Goal: Book appointment/travel/reservation

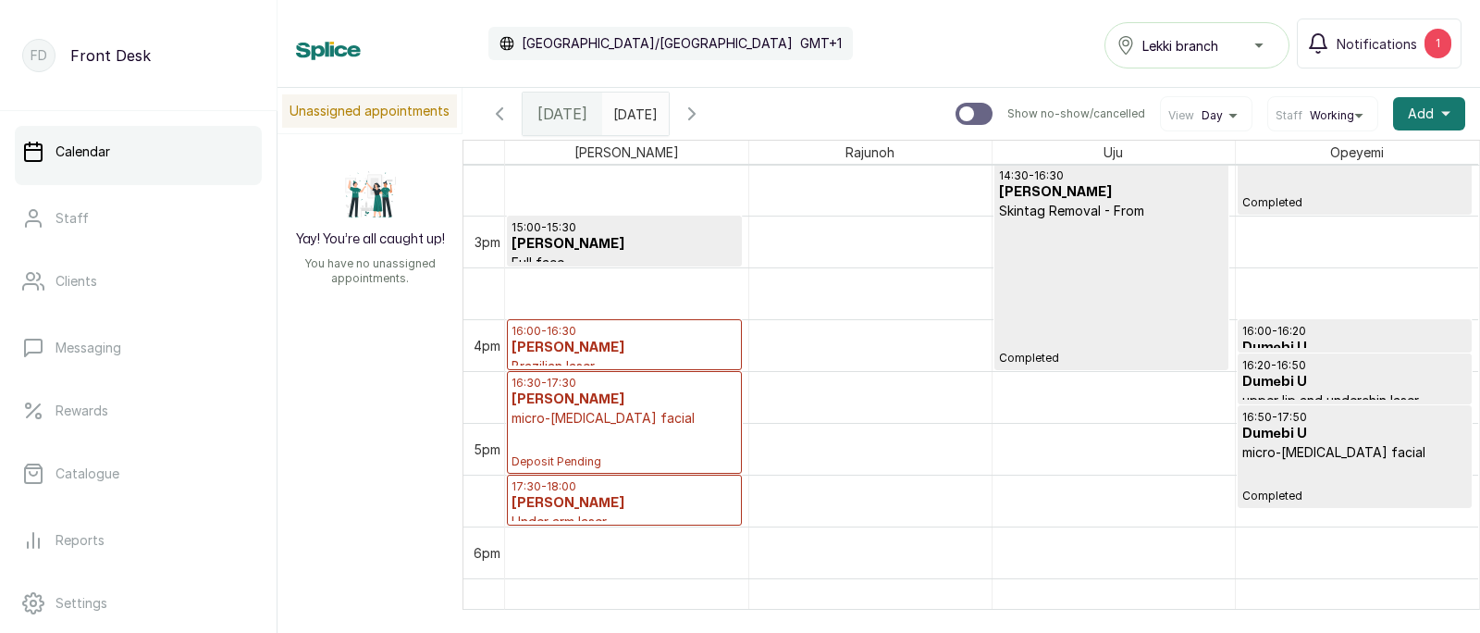
scroll to position [1510, 0]
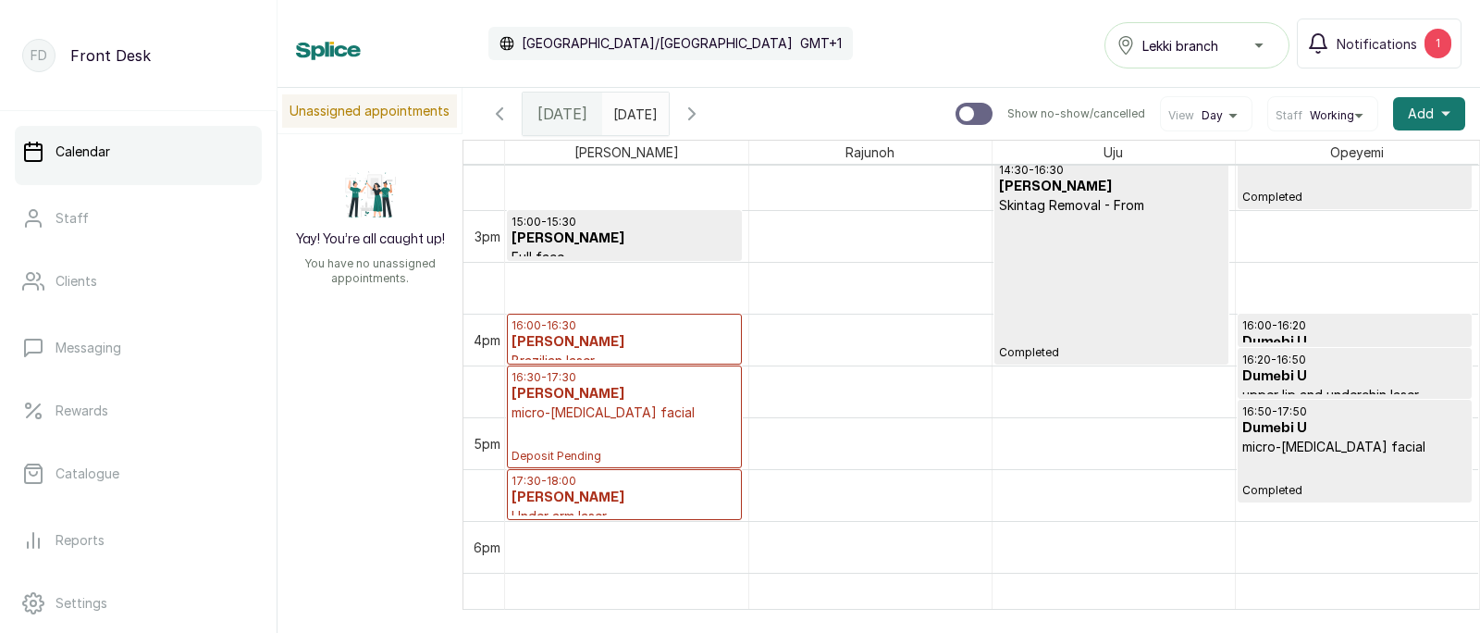
click at [626, 418] on p "micro-[MEDICAL_DATA] facial" at bounding box center [625, 412] width 226 height 19
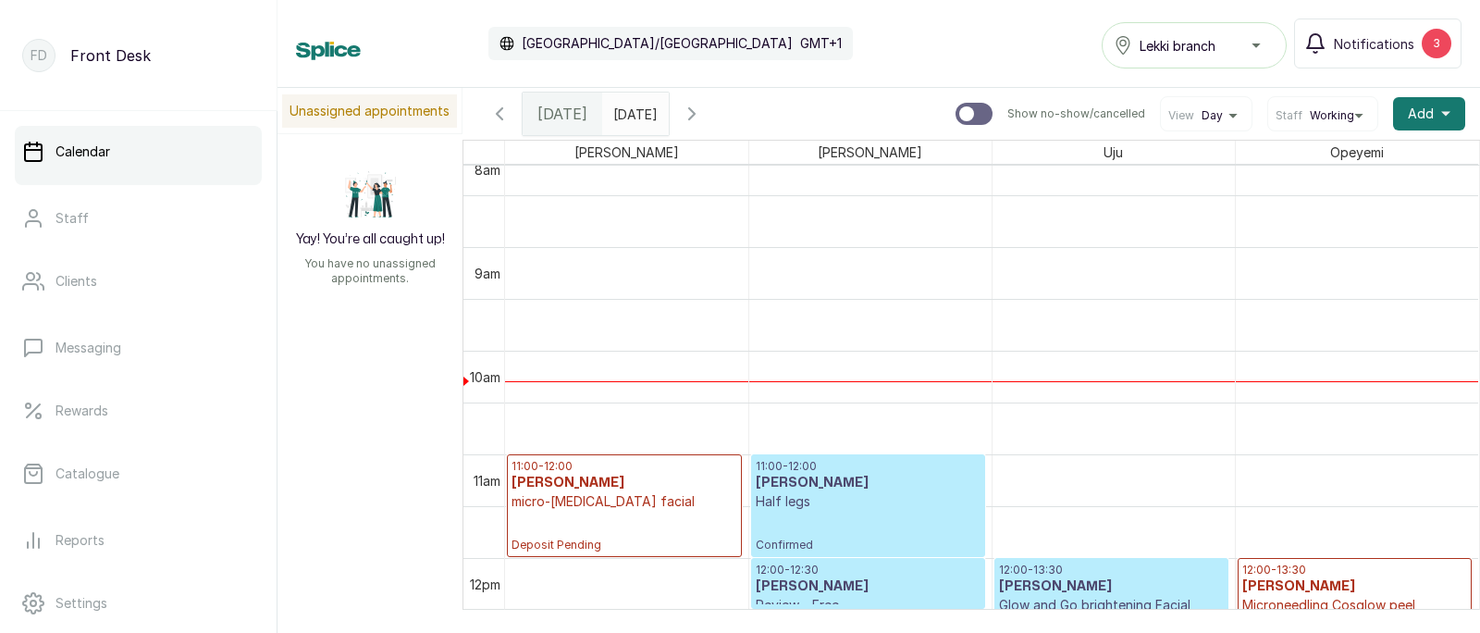
scroll to position [826, 0]
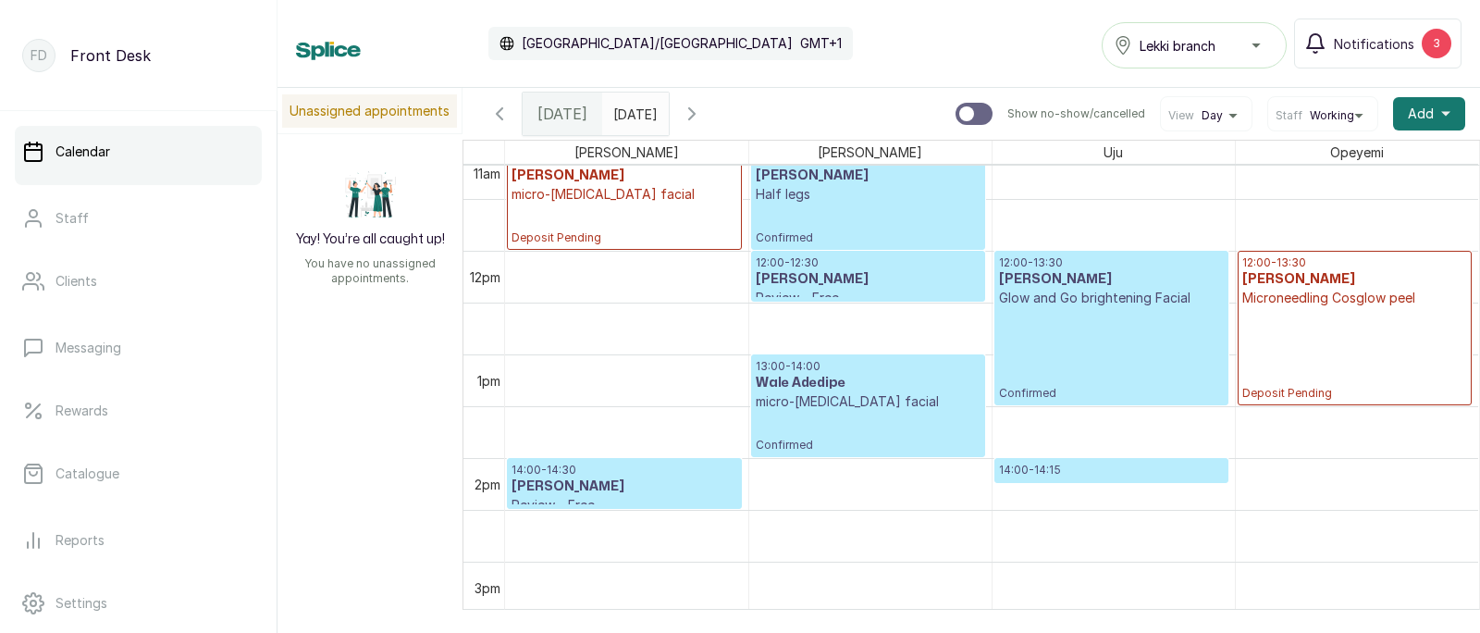
click at [565, 484] on h3 "Kome Jerry" at bounding box center [625, 486] width 226 height 19
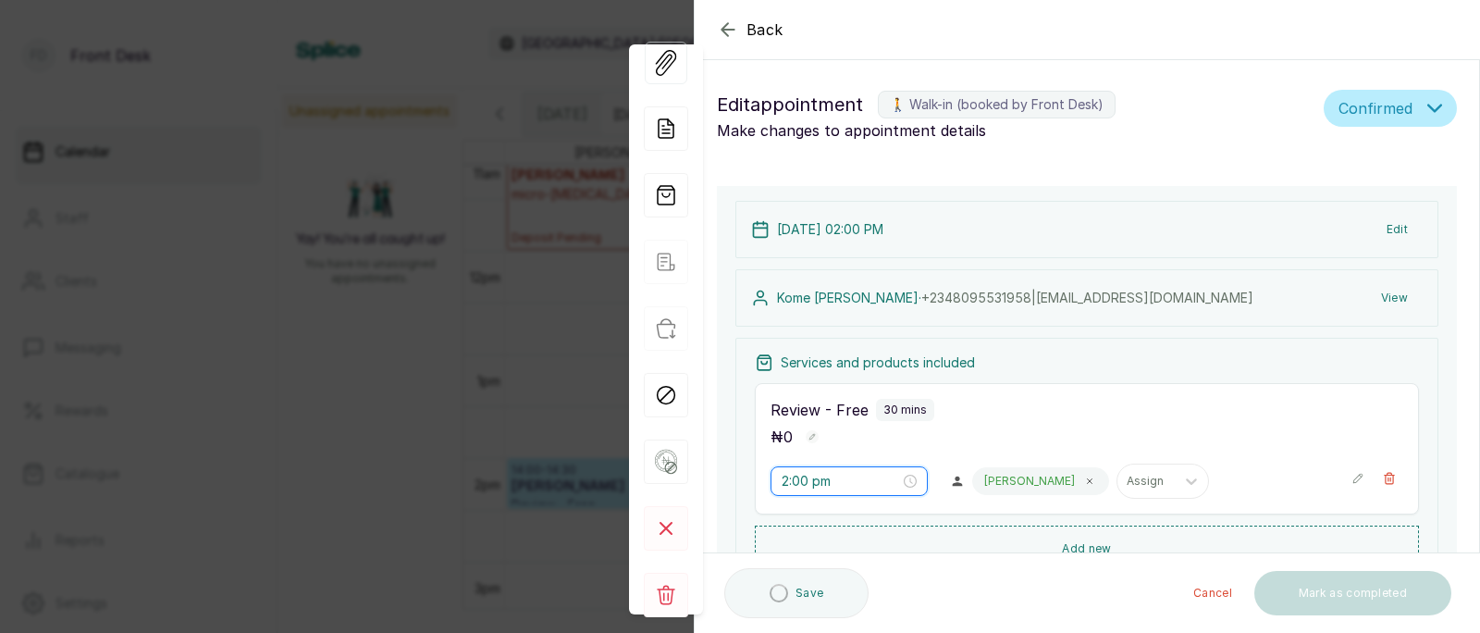
click at [817, 485] on input "2:00 pm" at bounding box center [841, 481] width 118 height 20
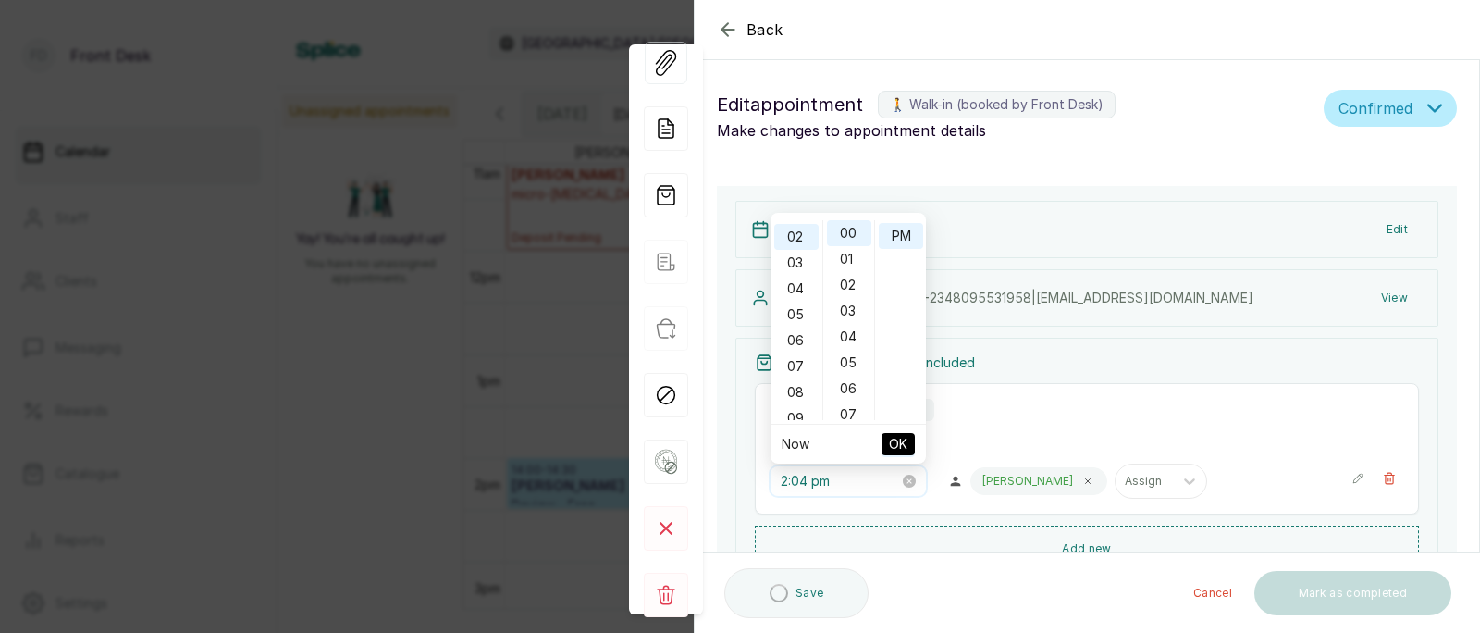
click at [823, 487] on input "2:00 pm" at bounding box center [840, 481] width 118 height 20
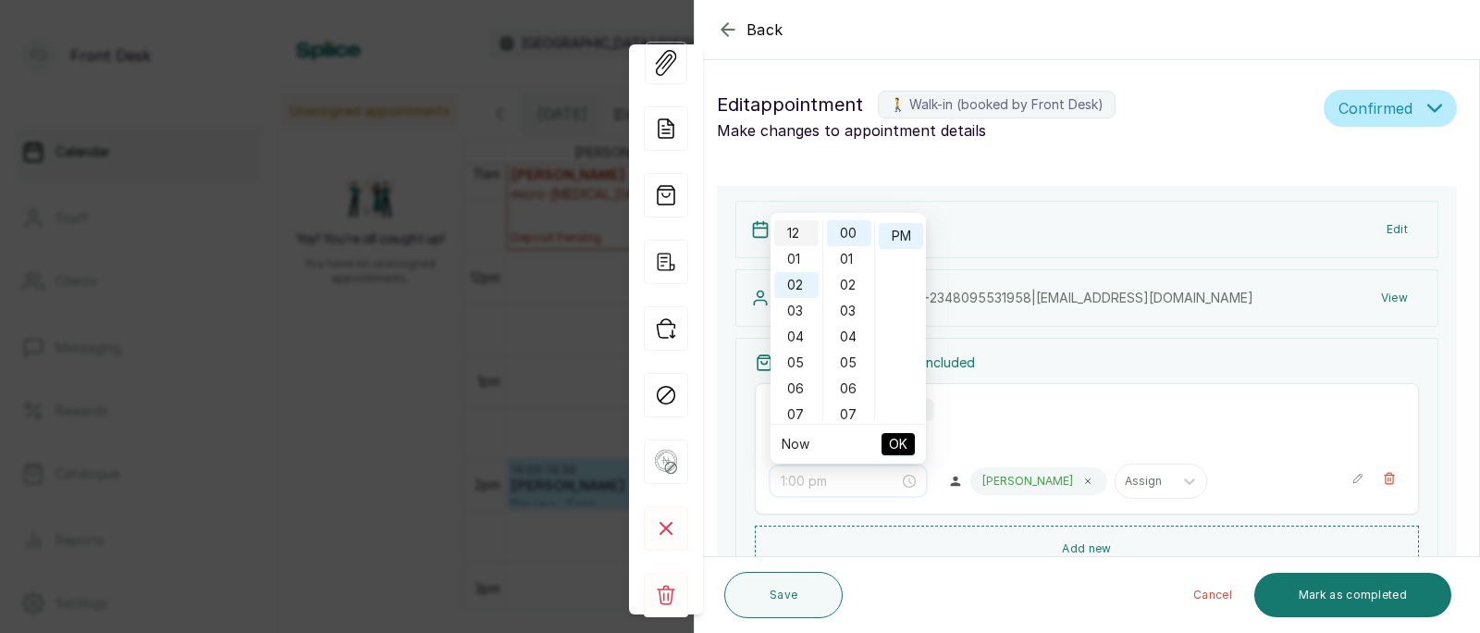
type input "12:00 pm"
click at [798, 230] on div "12" at bounding box center [796, 233] width 44 height 26
click at [900, 441] on span "OK" at bounding box center [898, 444] width 19 height 35
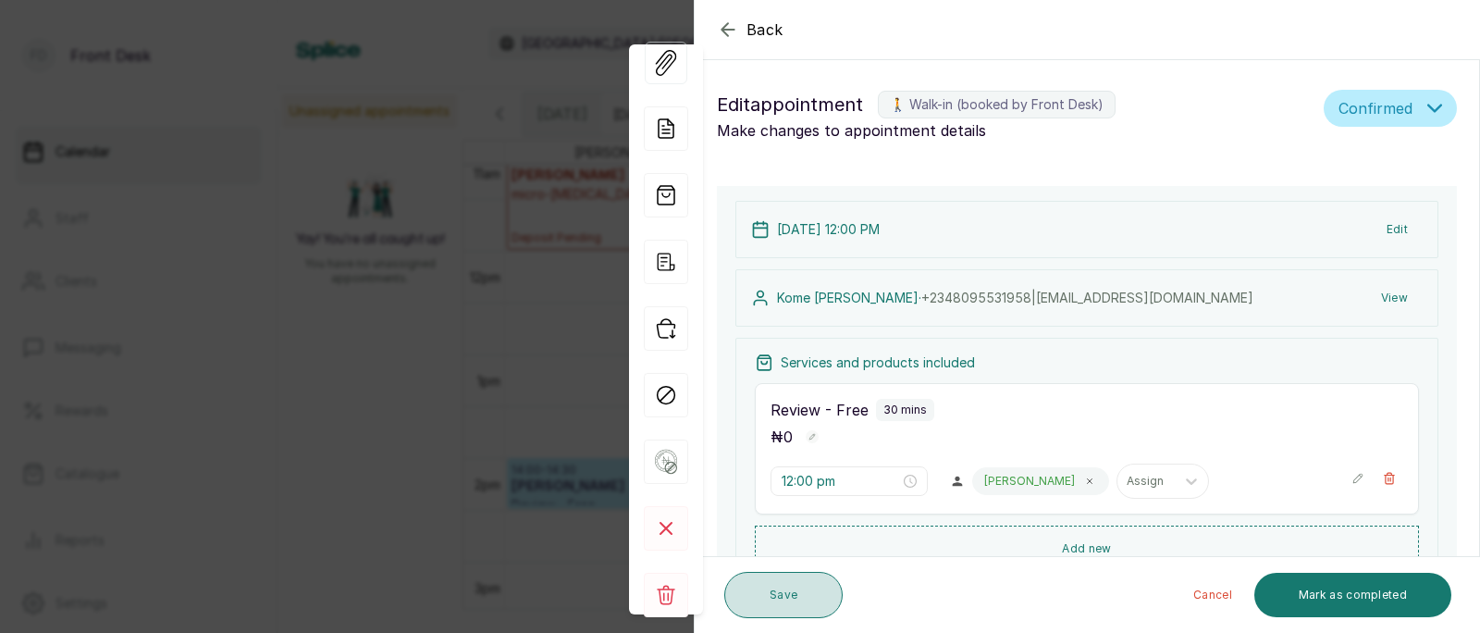
click at [788, 589] on button "Save" at bounding box center [783, 595] width 118 height 46
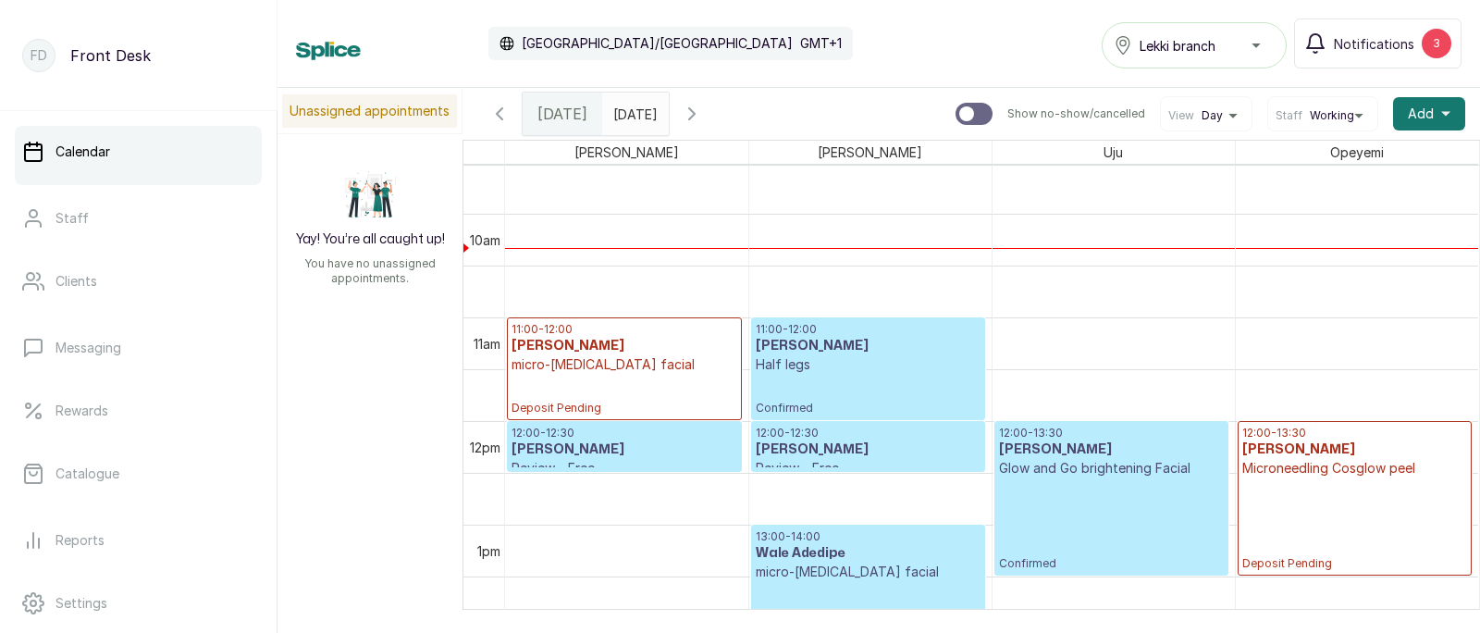
scroll to position [949, 0]
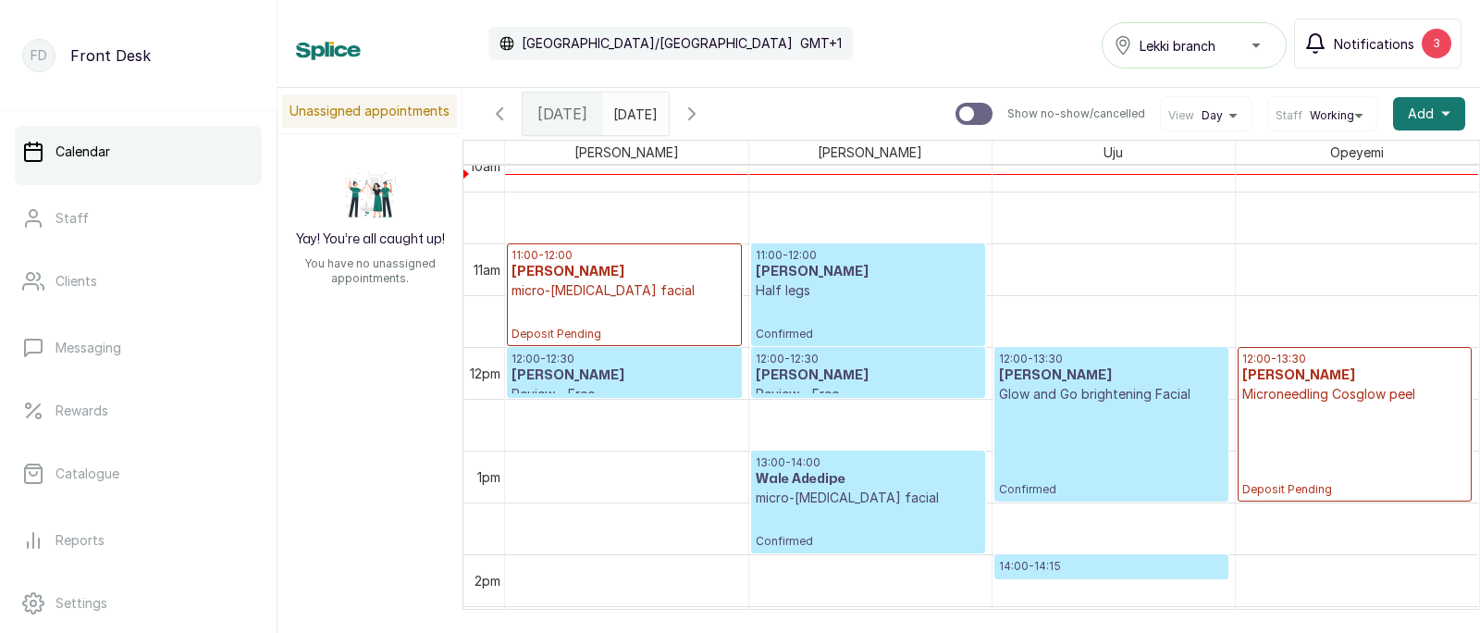
click at [1400, 53] on span "Notifications" at bounding box center [1374, 43] width 80 height 19
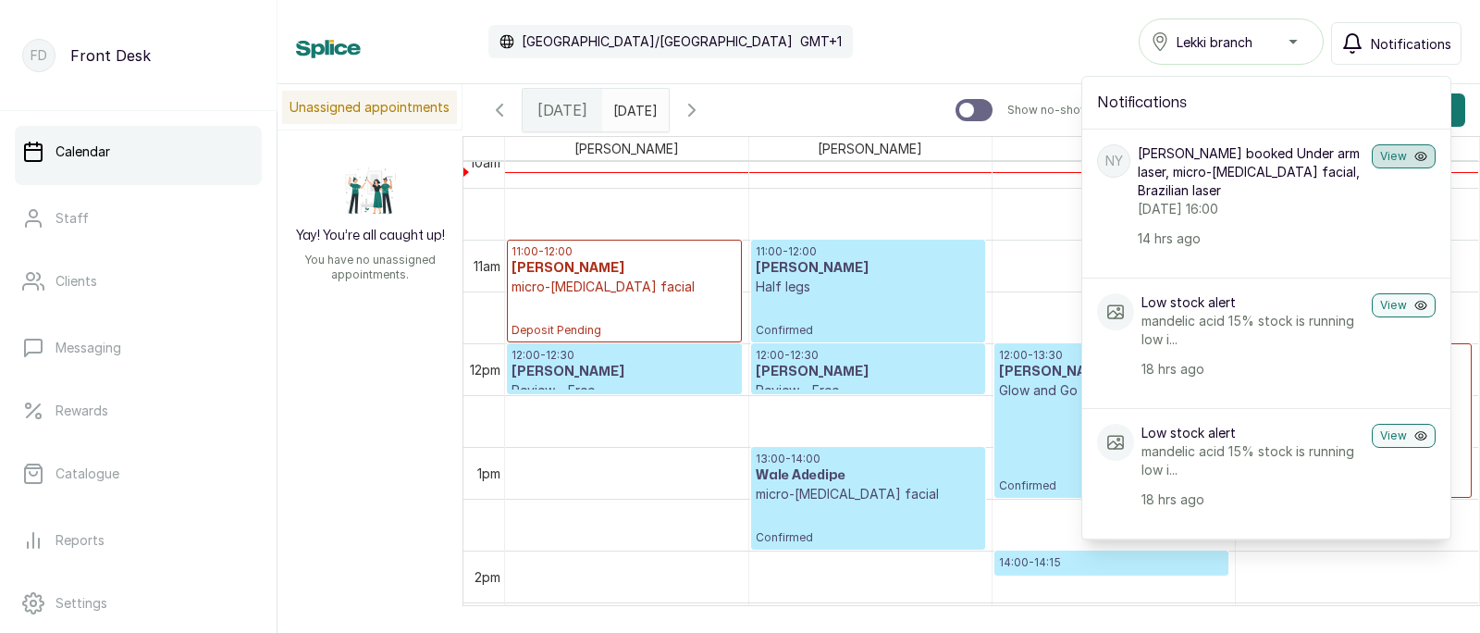
click at [1398, 154] on button "View" at bounding box center [1404, 156] width 64 height 24
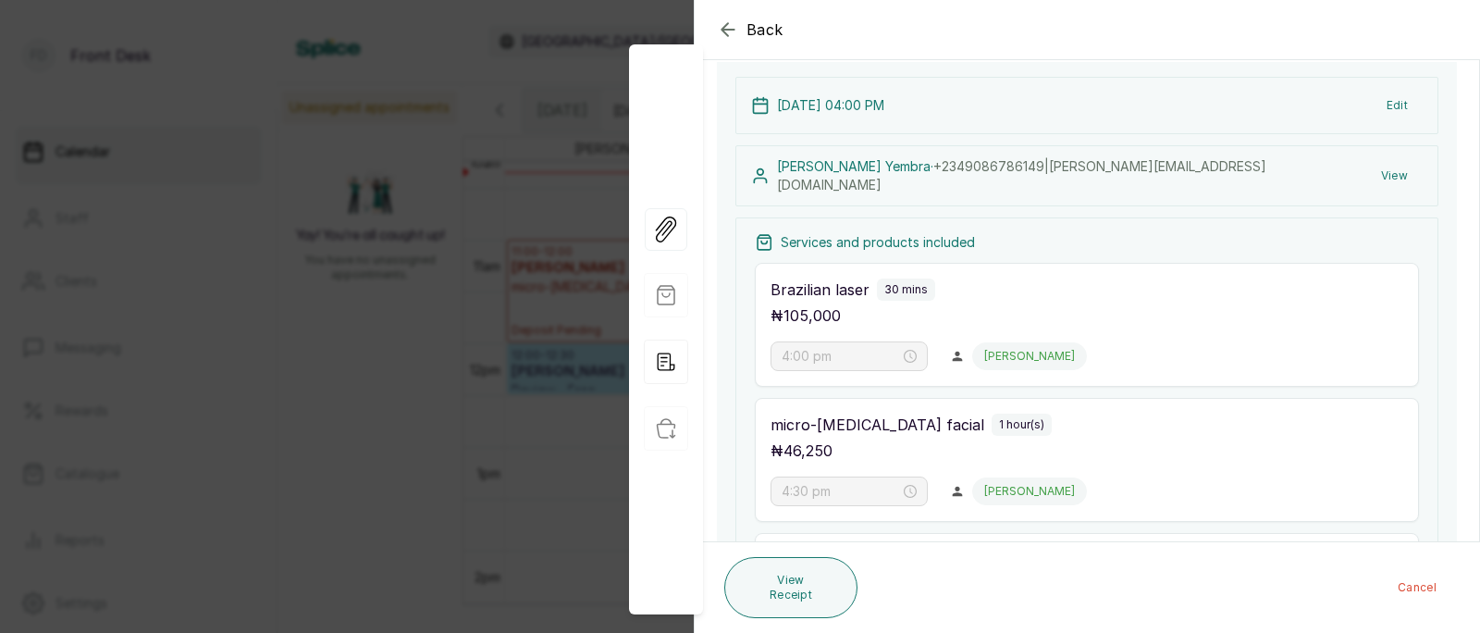
click at [469, 389] on div "Back Appointment Details Edit appointment 🚶 Walk-in (booked by Front Desk) Make…" at bounding box center [740, 316] width 1480 height 633
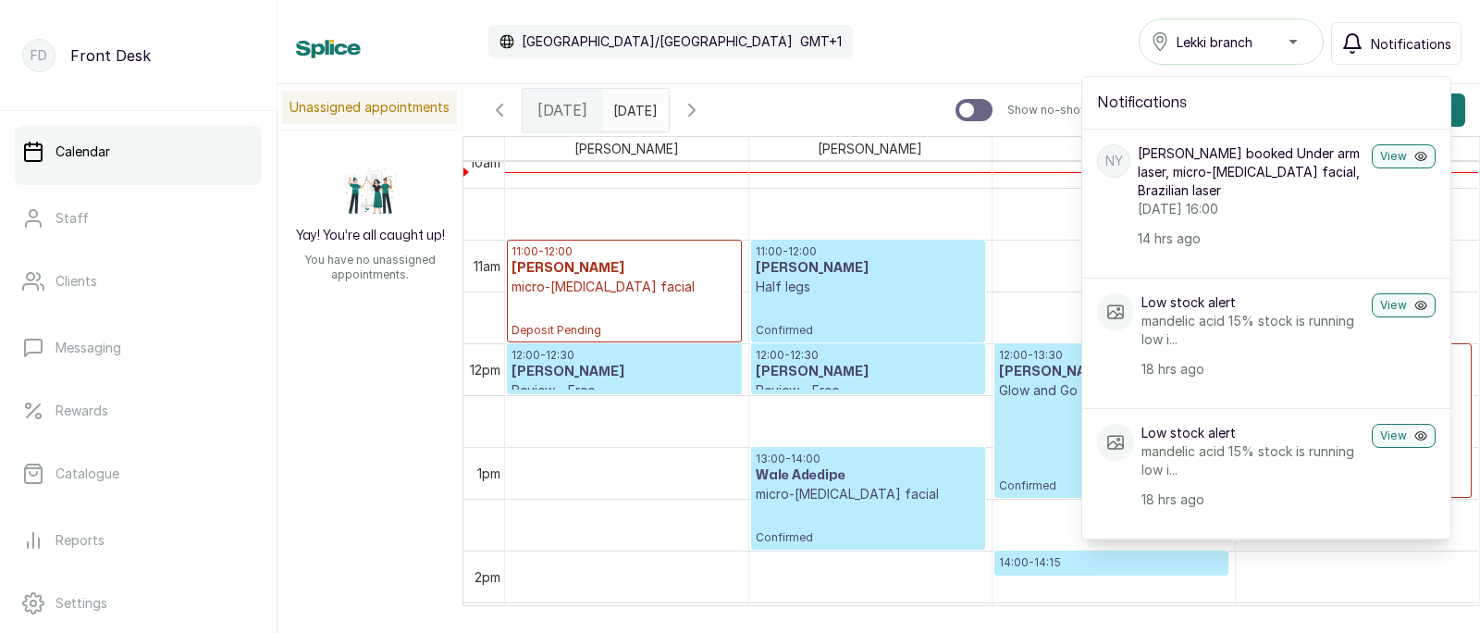
click at [1411, 42] on span "Notifications" at bounding box center [1411, 43] width 80 height 19
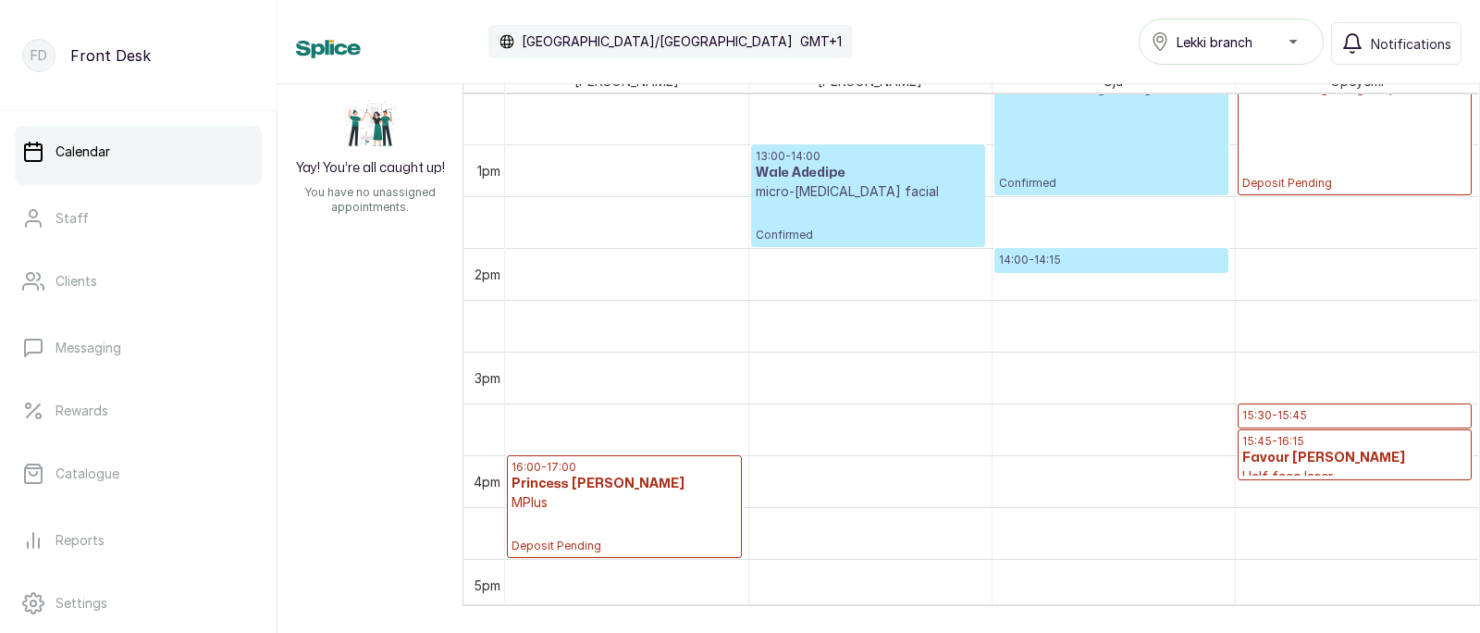
scroll to position [1081, 0]
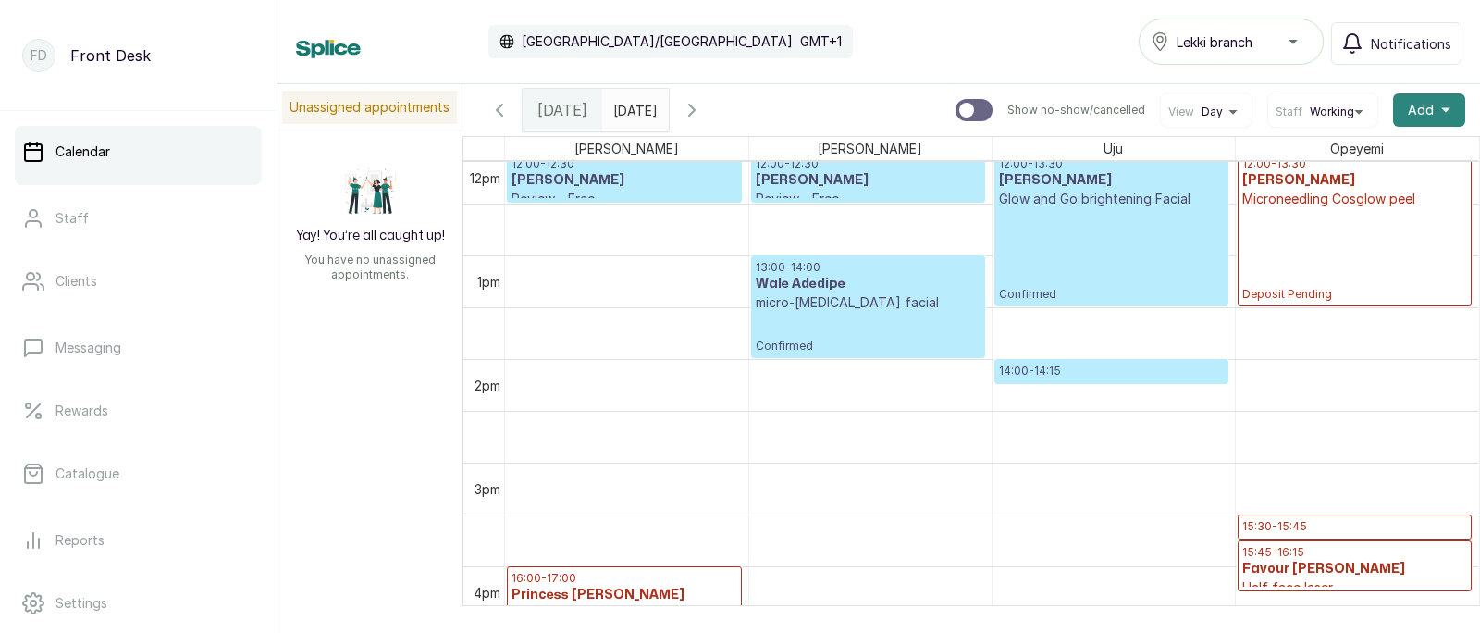
click at [1420, 113] on span "Add" at bounding box center [1421, 110] width 26 height 19
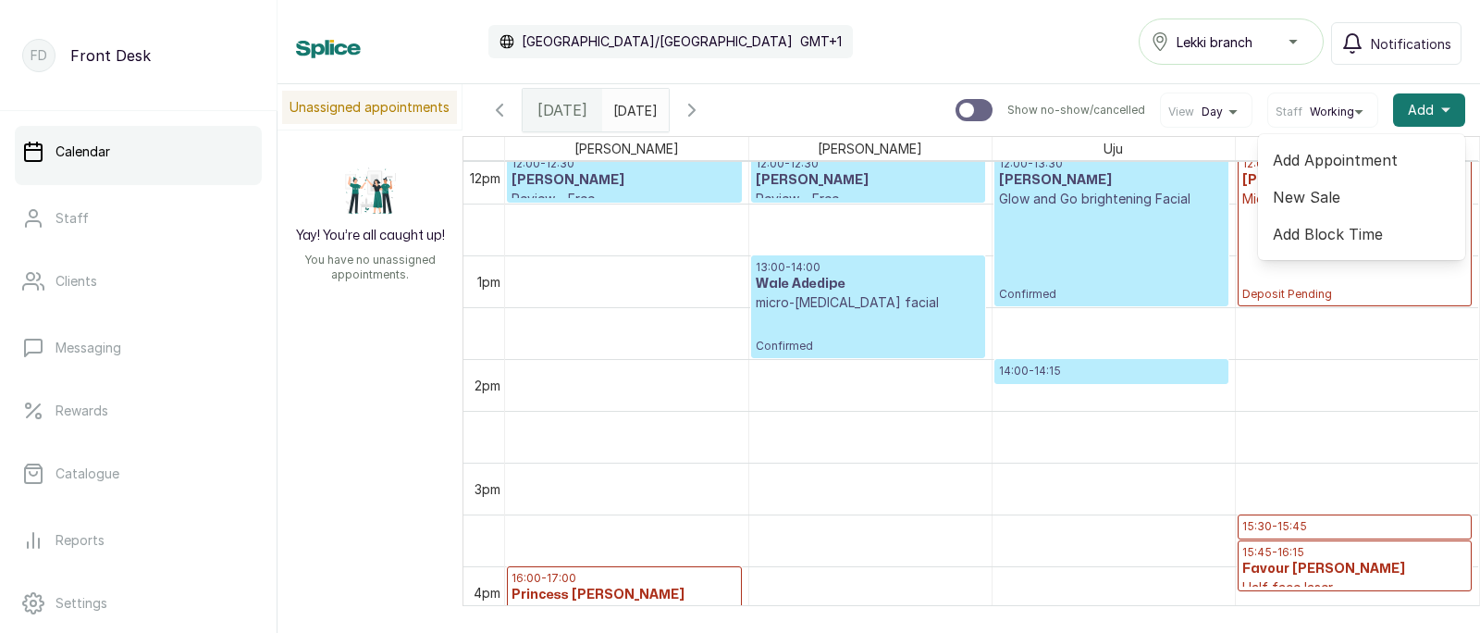
click at [1338, 160] on span "Add Appointment" at bounding box center [1362, 160] width 178 height 22
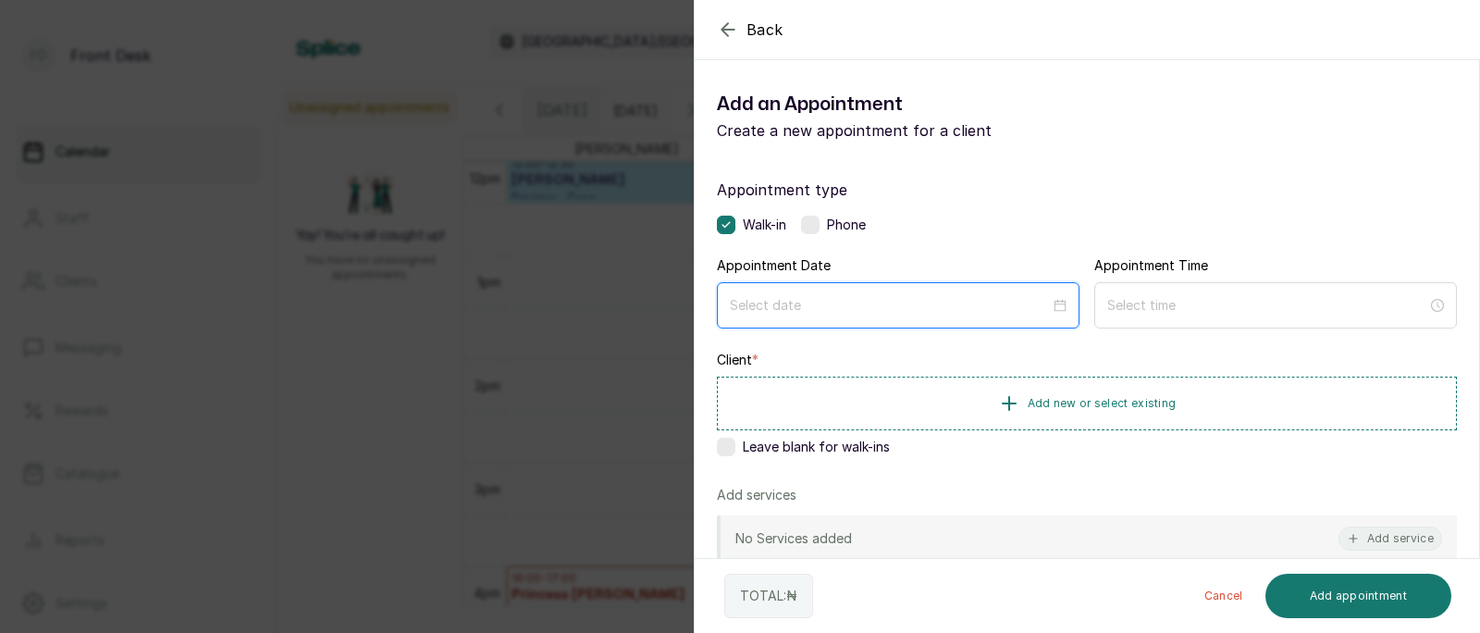
click at [836, 303] on input at bounding box center [890, 305] width 320 height 20
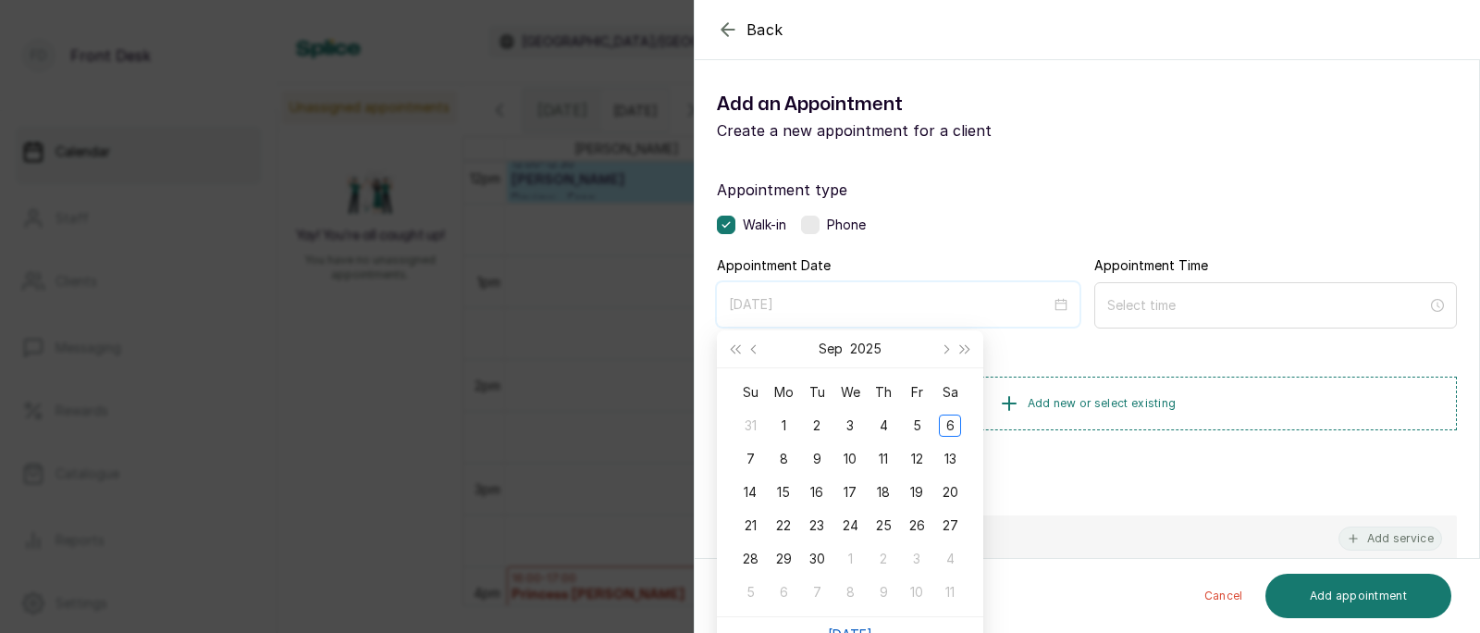
type input "2025/10/08"
click at [855, 628] on link "[DATE]" at bounding box center [850, 634] width 44 height 16
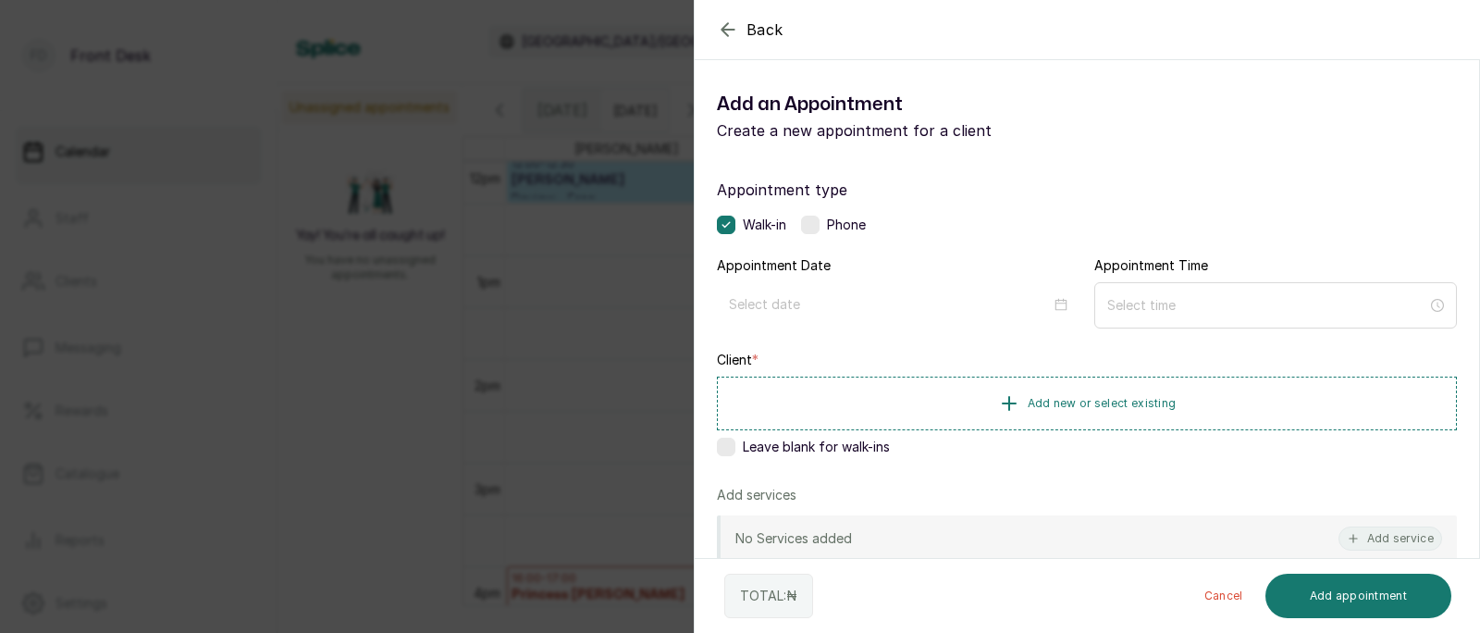
type input "2025/09/06"
click at [1156, 312] on input at bounding box center [1268, 305] width 320 height 20
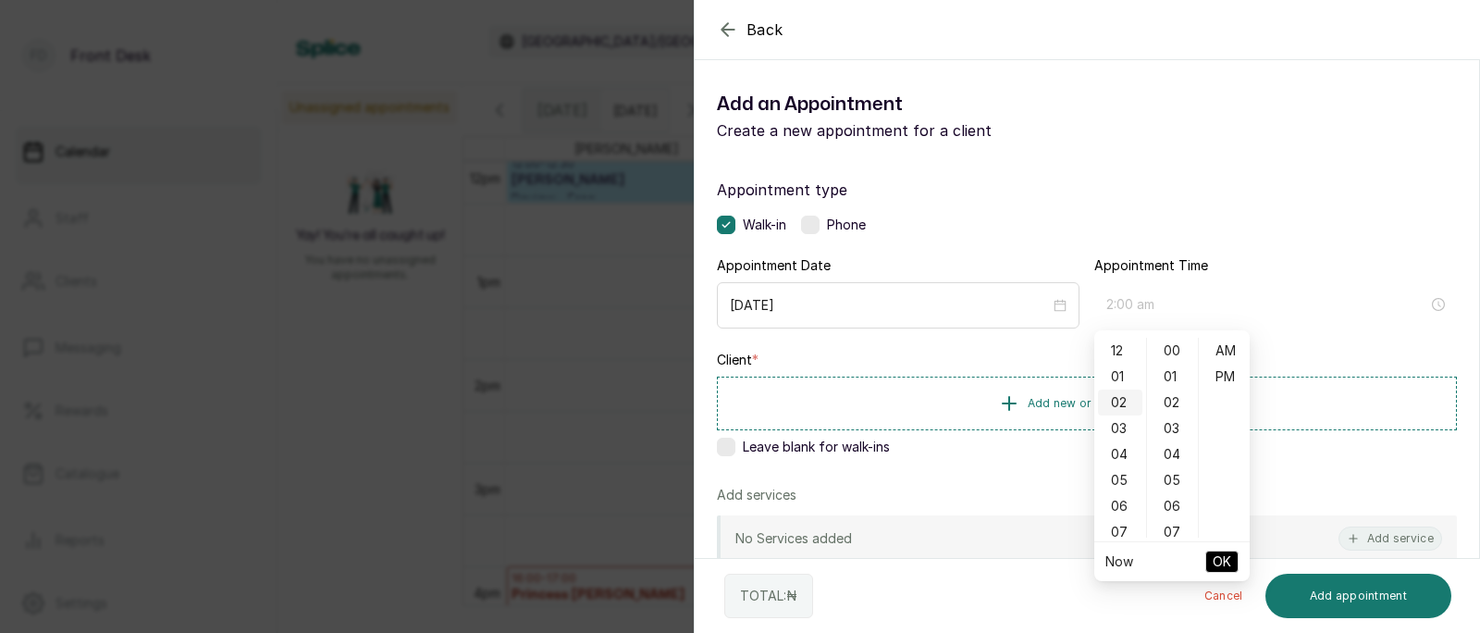
click at [1122, 403] on div "02" at bounding box center [1120, 403] width 44 height 26
type input "2:00 pm"
click at [1237, 380] on div "PM" at bounding box center [1225, 377] width 44 height 26
click at [1228, 559] on span "OK" at bounding box center [1222, 561] width 19 height 35
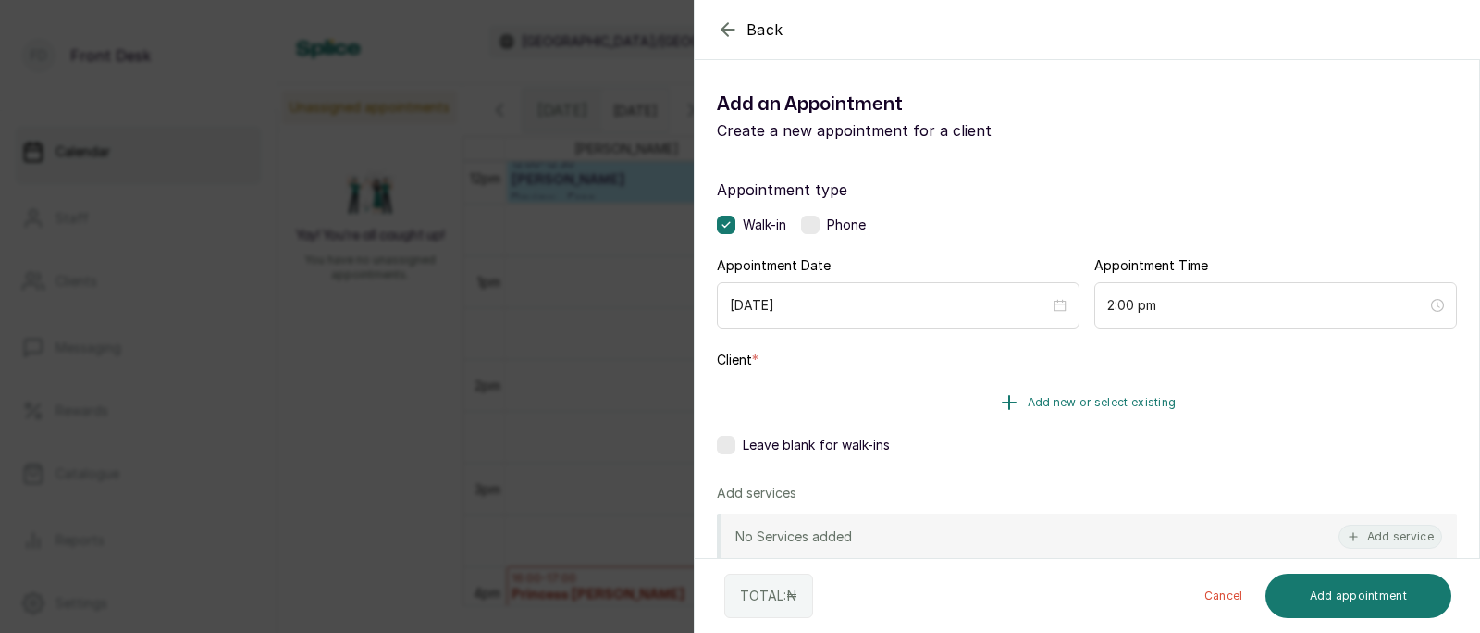
click at [1084, 391] on button "Add new or select existing" at bounding box center [1087, 403] width 740 height 52
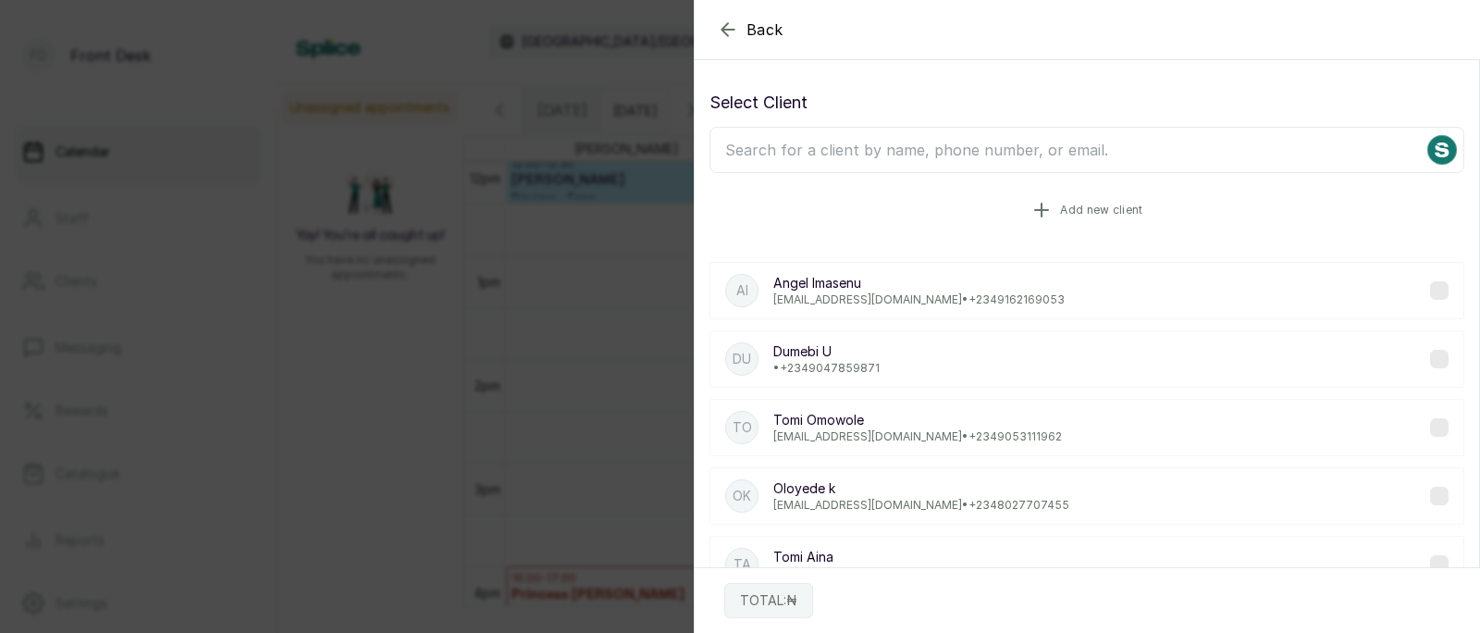
click at [1046, 207] on icon "button" at bounding box center [1042, 210] width 22 height 22
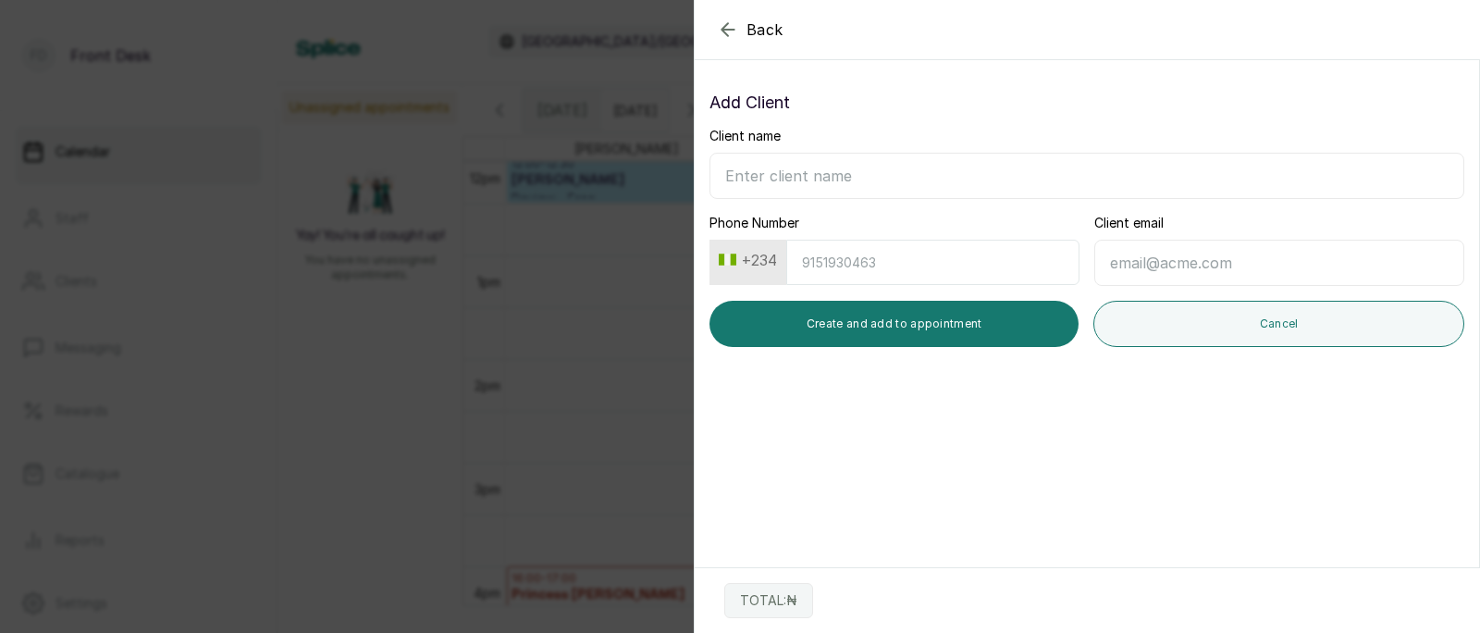
click at [873, 181] on input "Client name" at bounding box center [1087, 176] width 755 height 46
type input "Famakinwa Ajedolapo"
click at [864, 274] on input "Phone Number" at bounding box center [932, 262] width 293 height 45
type input "8085587092"
click at [1172, 266] on input "Client email" at bounding box center [1280, 263] width 370 height 46
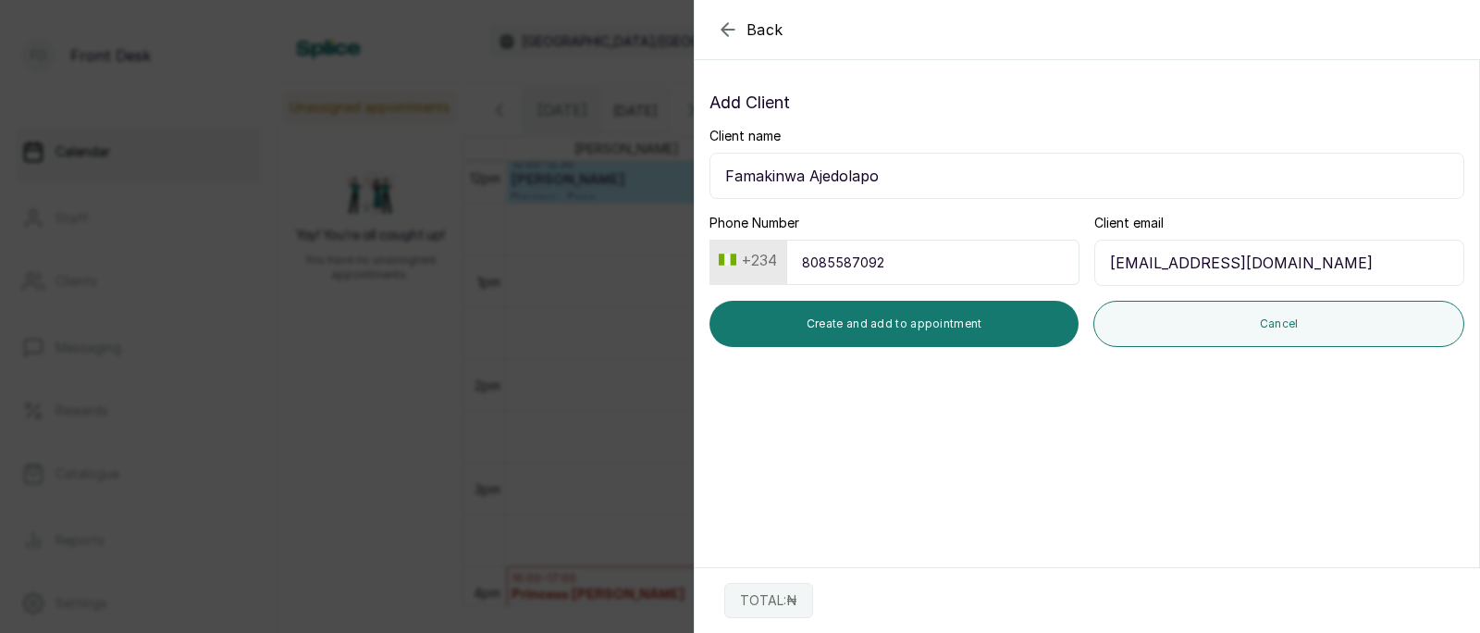
type input "dollypearl8080@gmail.com"
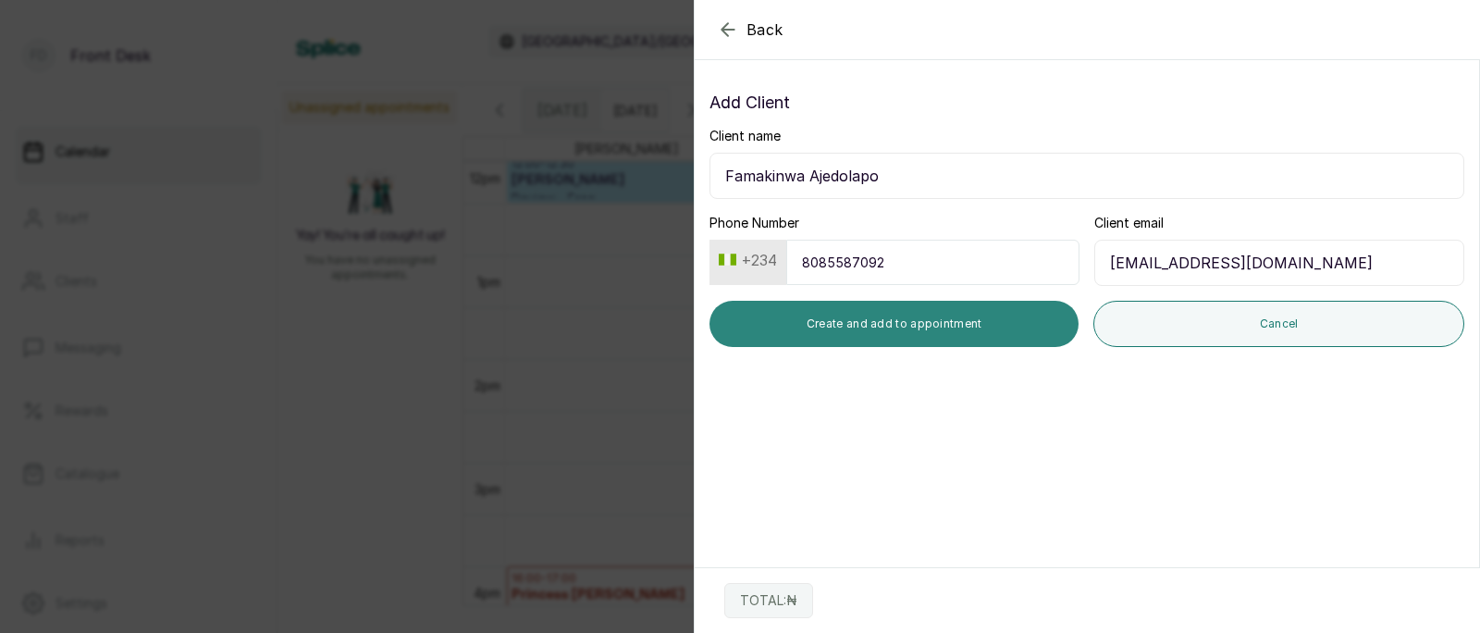
click at [965, 322] on button "Create and add to appointment" at bounding box center [894, 324] width 369 height 46
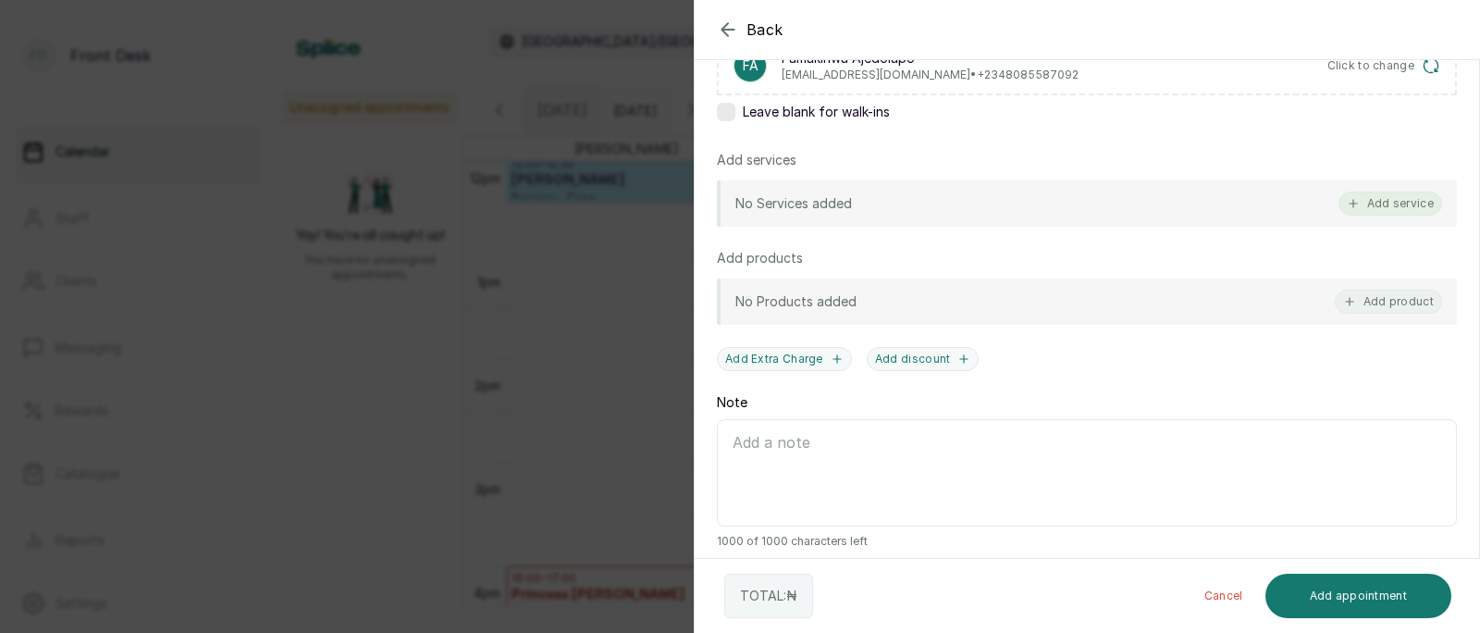
scroll to position [352, 0]
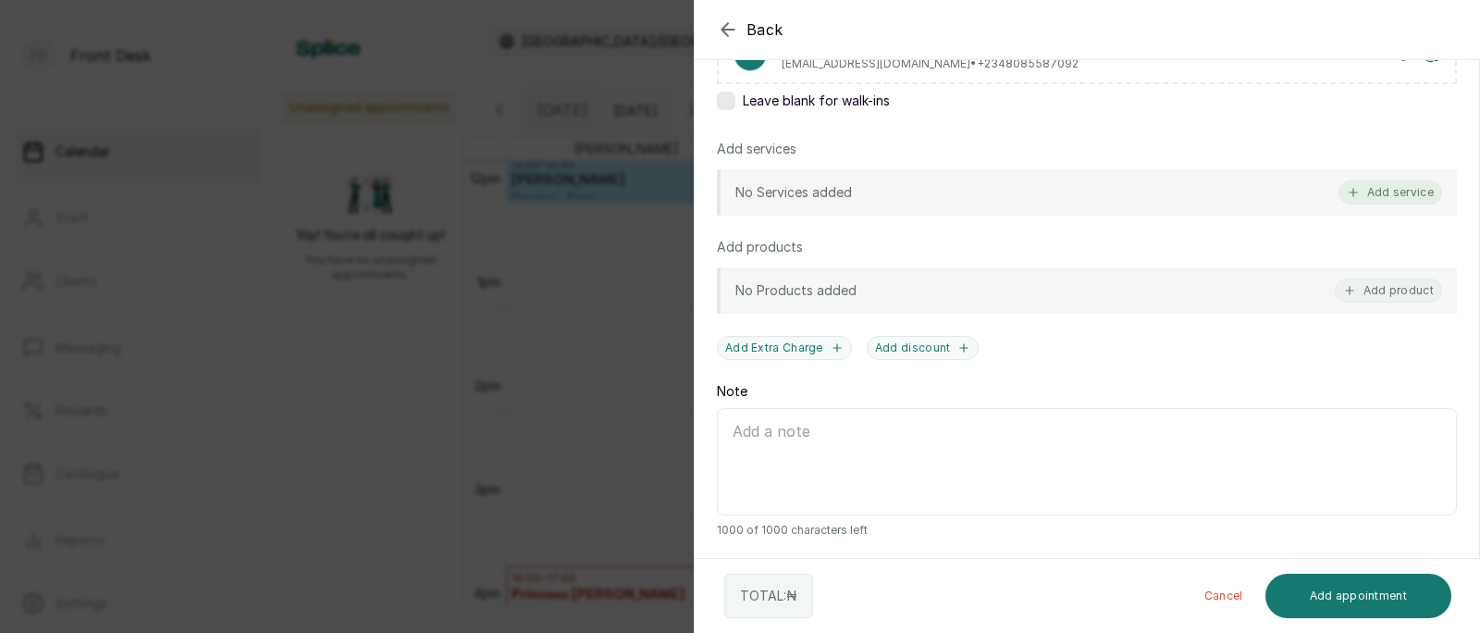
click at [1396, 188] on button "Add service" at bounding box center [1391, 192] width 104 height 24
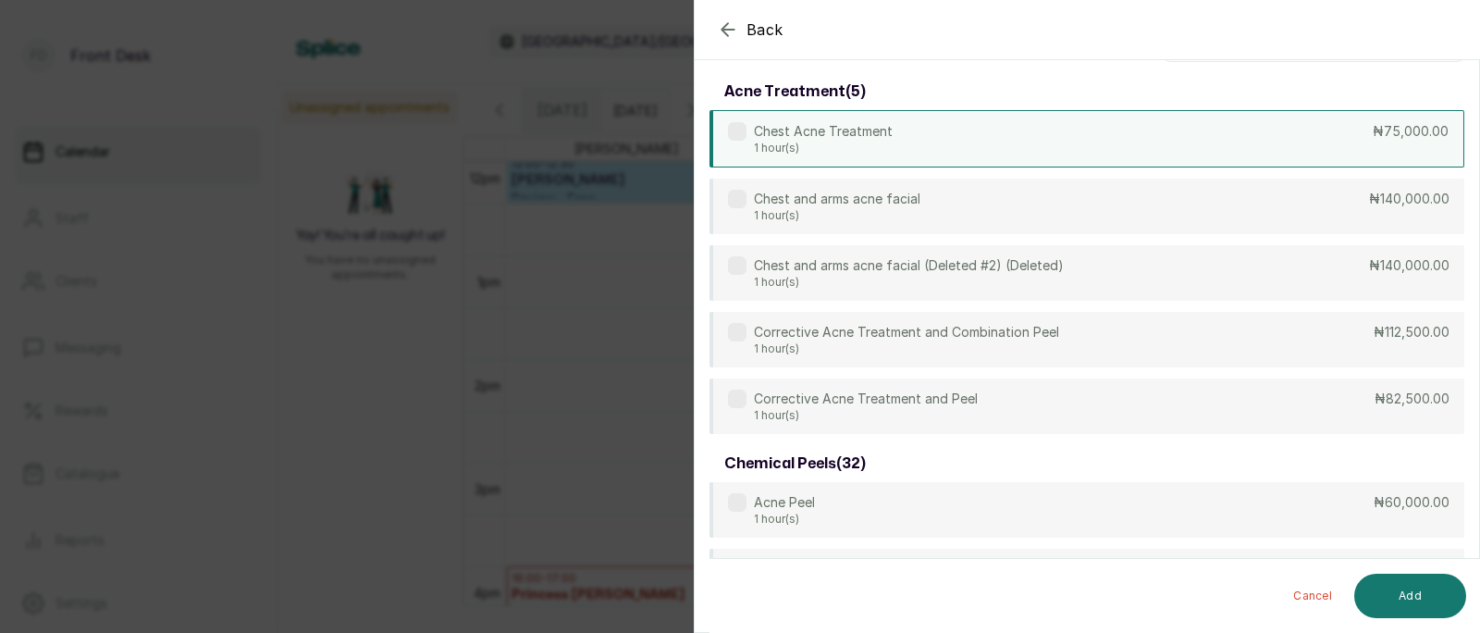
scroll to position [0, 0]
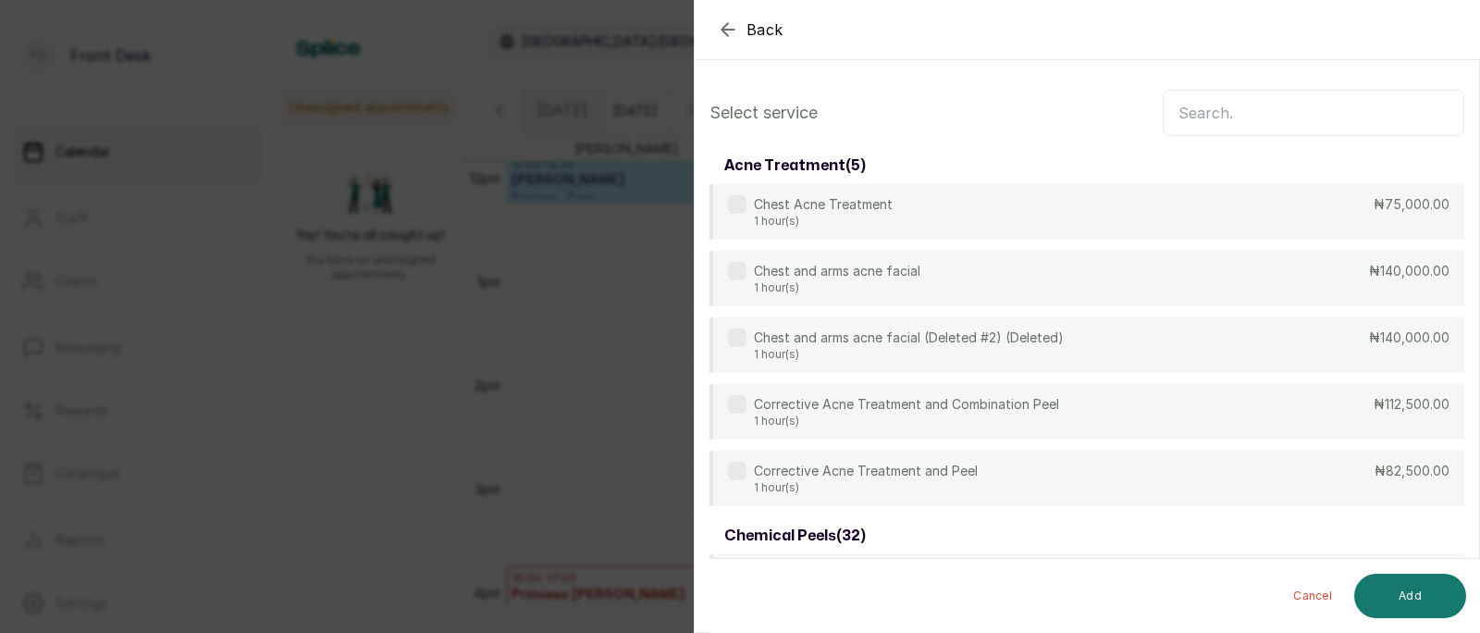
click at [1245, 131] on input "text" at bounding box center [1314, 113] width 302 height 46
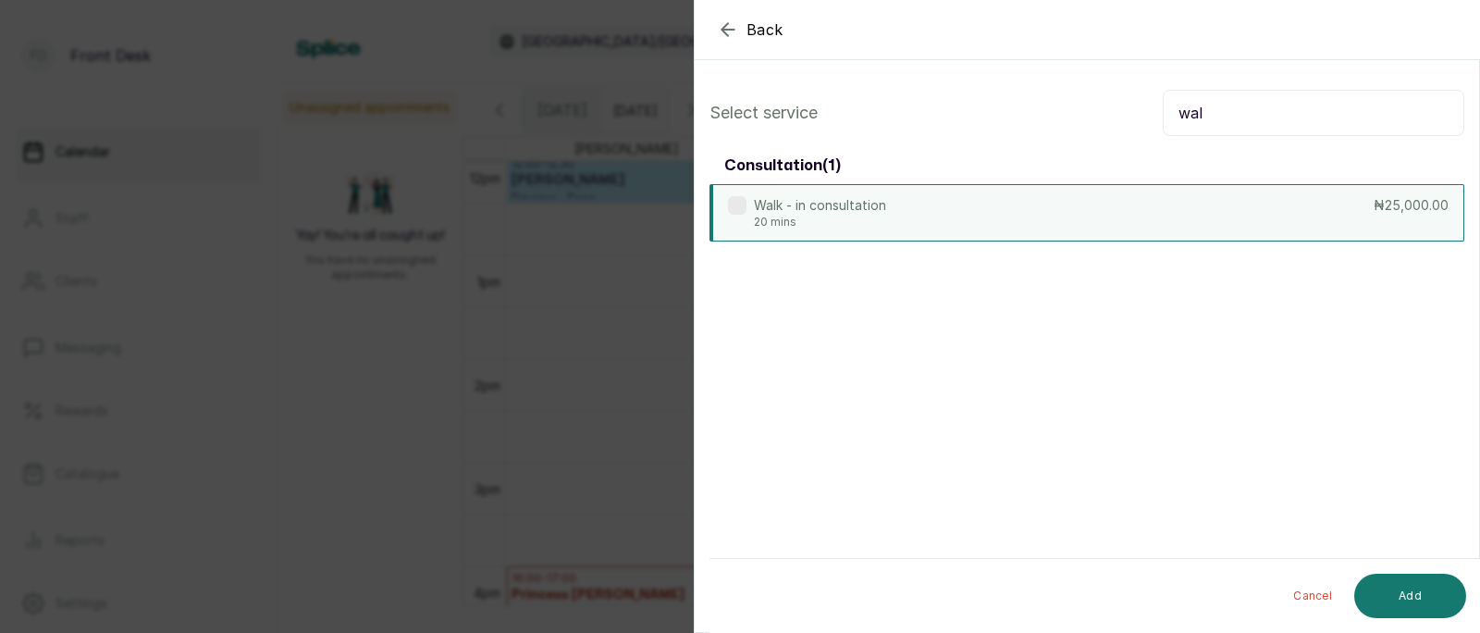
type input "wal"
click at [993, 215] on div "Walk - in consultation 20 mins ₦25,000.00" at bounding box center [1087, 212] width 755 height 57
click at [1396, 593] on button "Add" at bounding box center [1411, 596] width 112 height 44
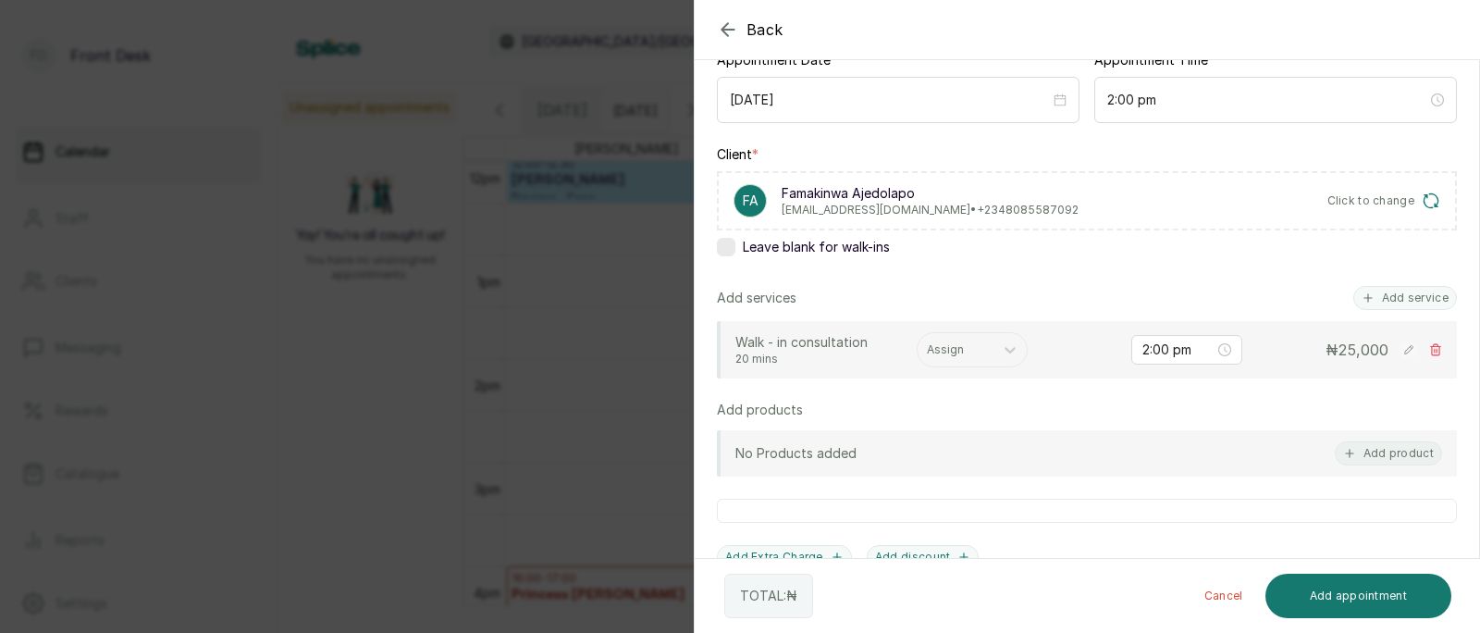
scroll to position [312, 0]
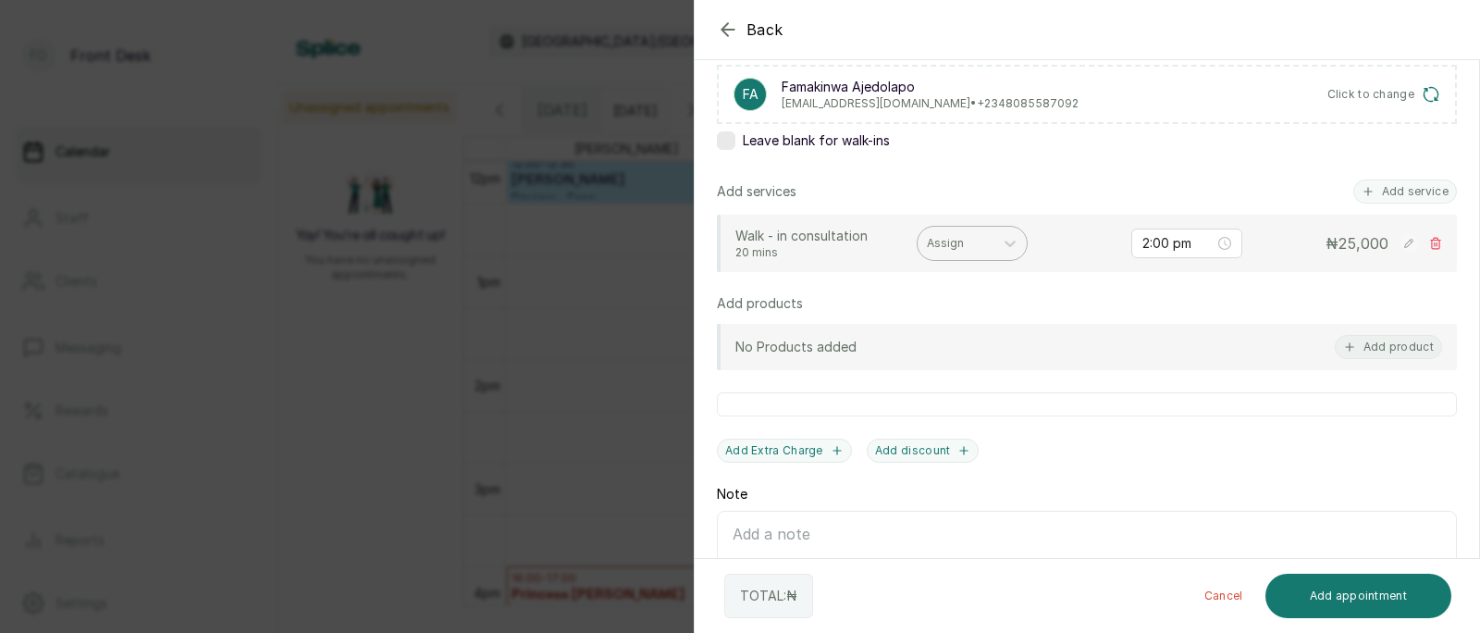
click at [961, 242] on div at bounding box center [955, 243] width 57 height 17
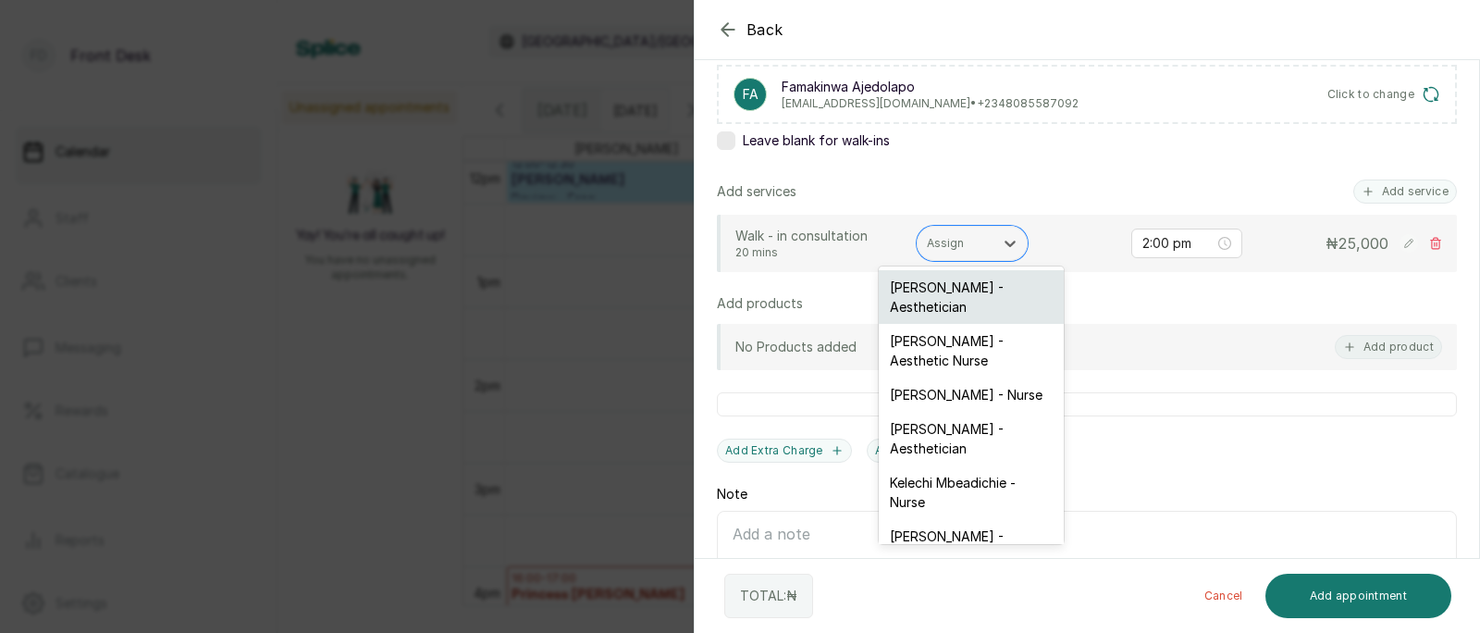
click at [974, 305] on div "Opeyemi Ojo - Aesthetician" at bounding box center [971, 297] width 185 height 54
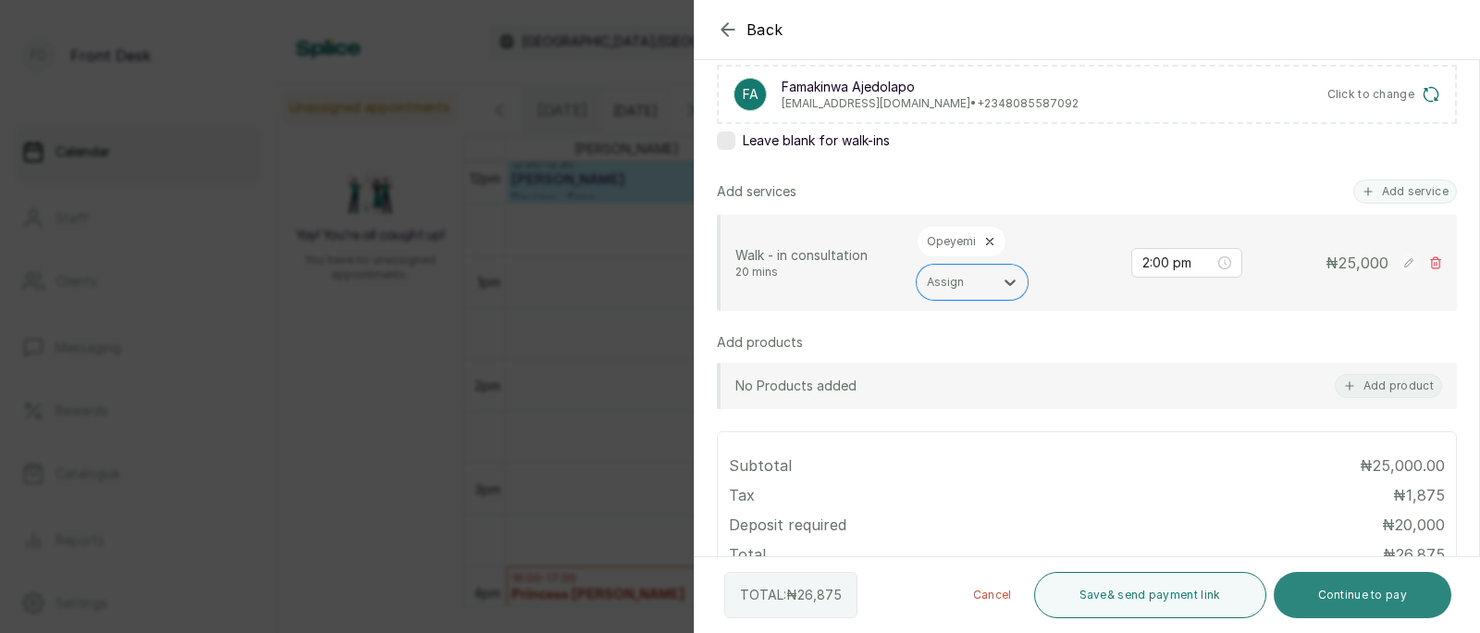
click at [1352, 588] on button "Continue to pay" at bounding box center [1363, 595] width 179 height 46
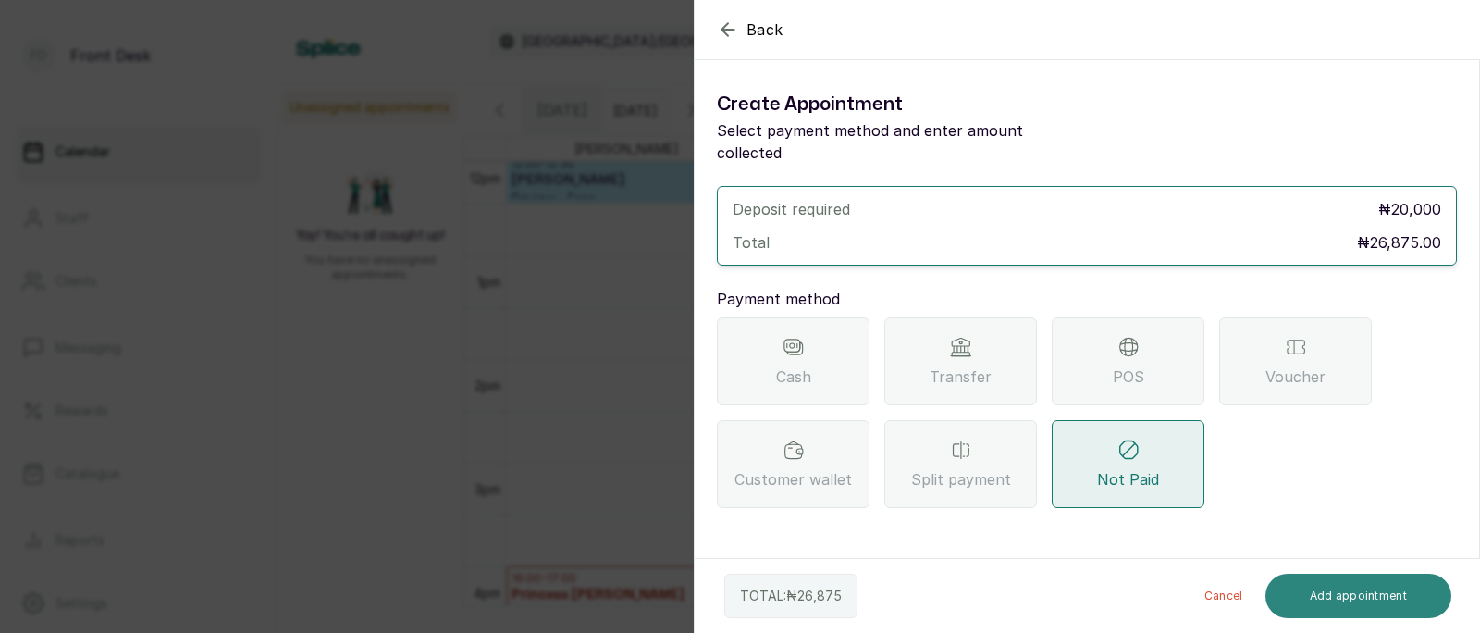
scroll to position [0, 0]
click at [947, 334] on div "Transfer" at bounding box center [961, 361] width 153 height 88
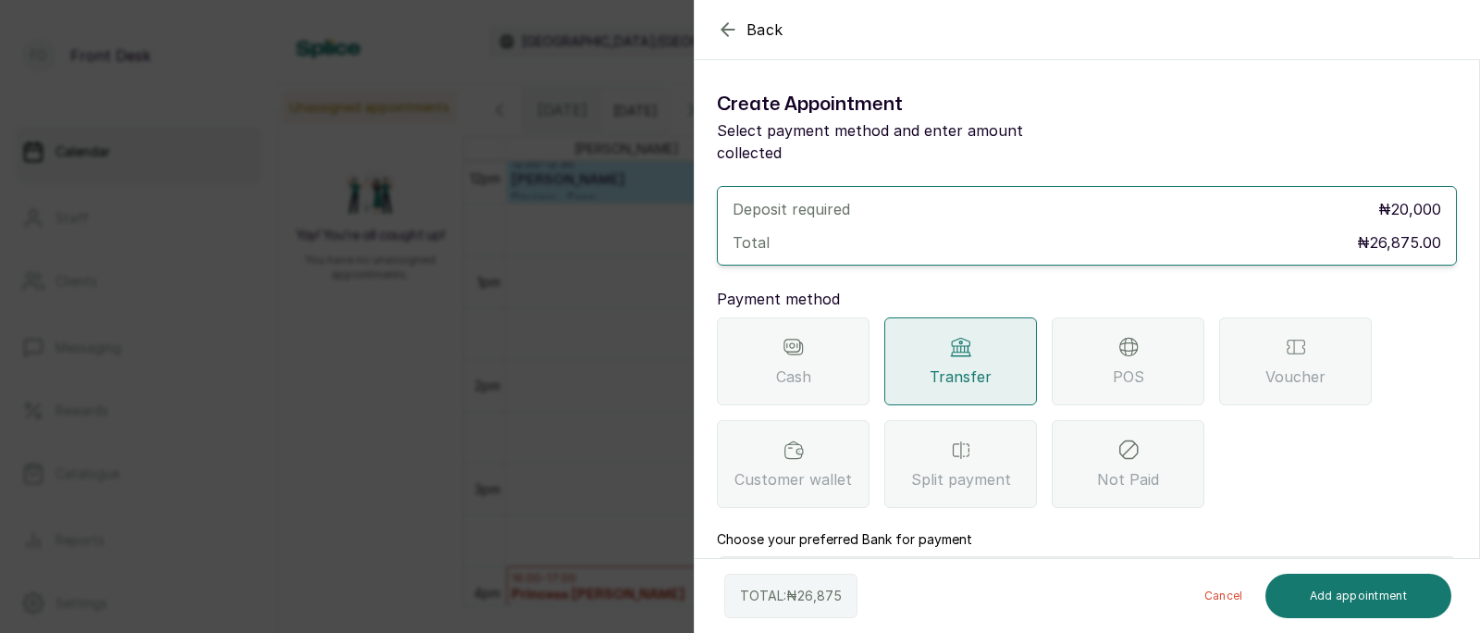
scroll to position [135, 0]
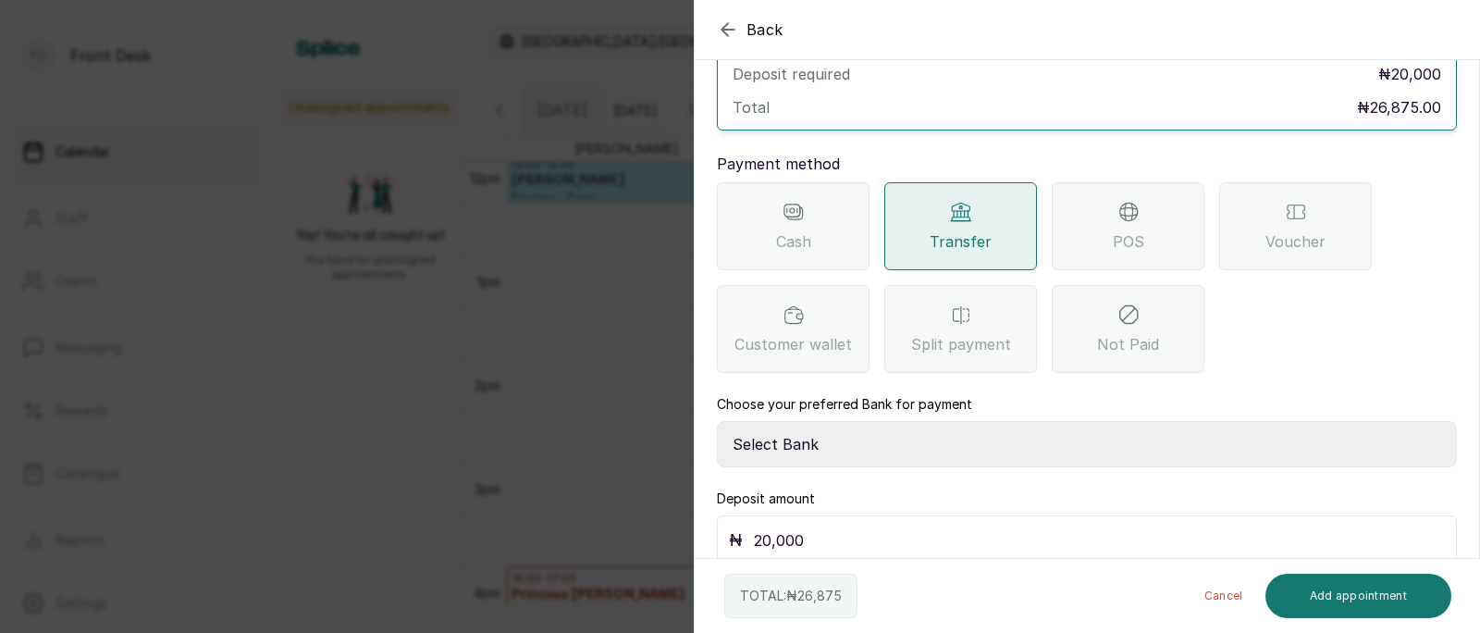
click at [844, 421] on select "Select Bank DONNA ONYENDI Fairmoney Microfinance Bank SKN ANALYTICS MED AESTH. …" at bounding box center [1087, 444] width 740 height 46
select select "43272bc0-21c6-4b19-b9fb-c2093b8603c2"
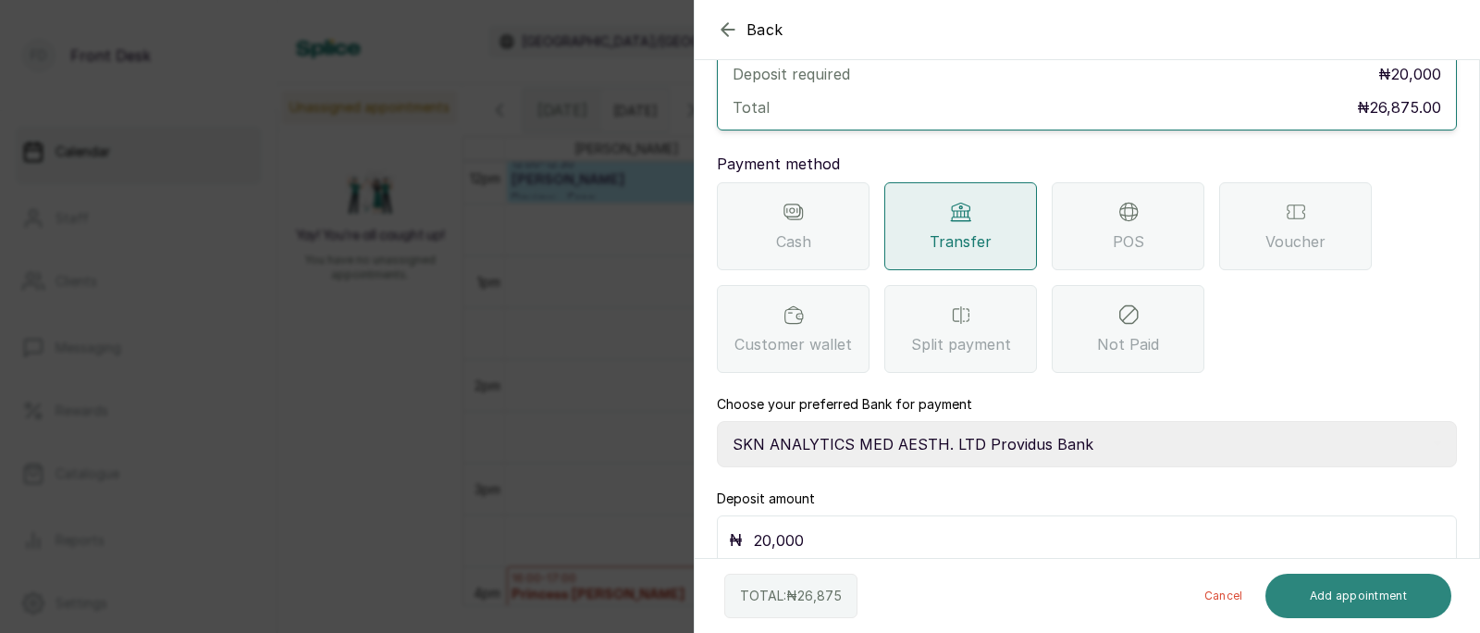
click at [1331, 584] on button "Add appointment" at bounding box center [1359, 596] width 187 height 44
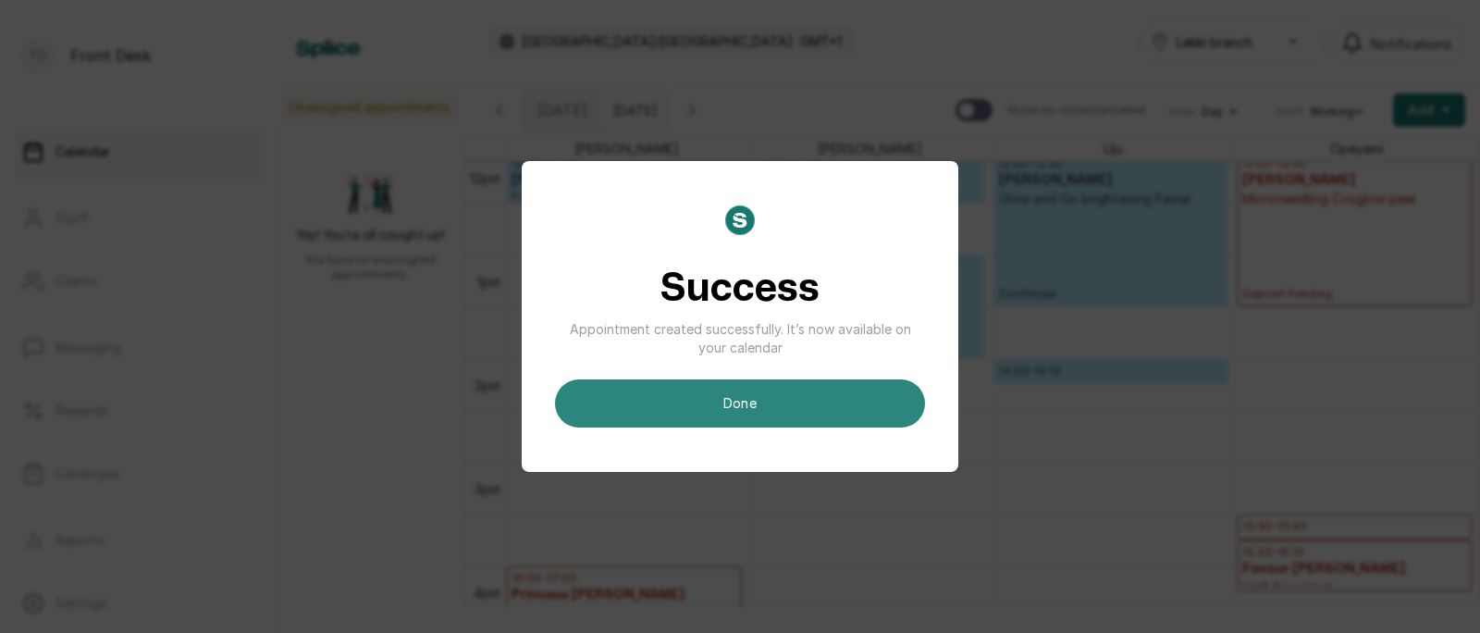
click at [766, 404] on button "done" at bounding box center [740, 403] width 370 height 48
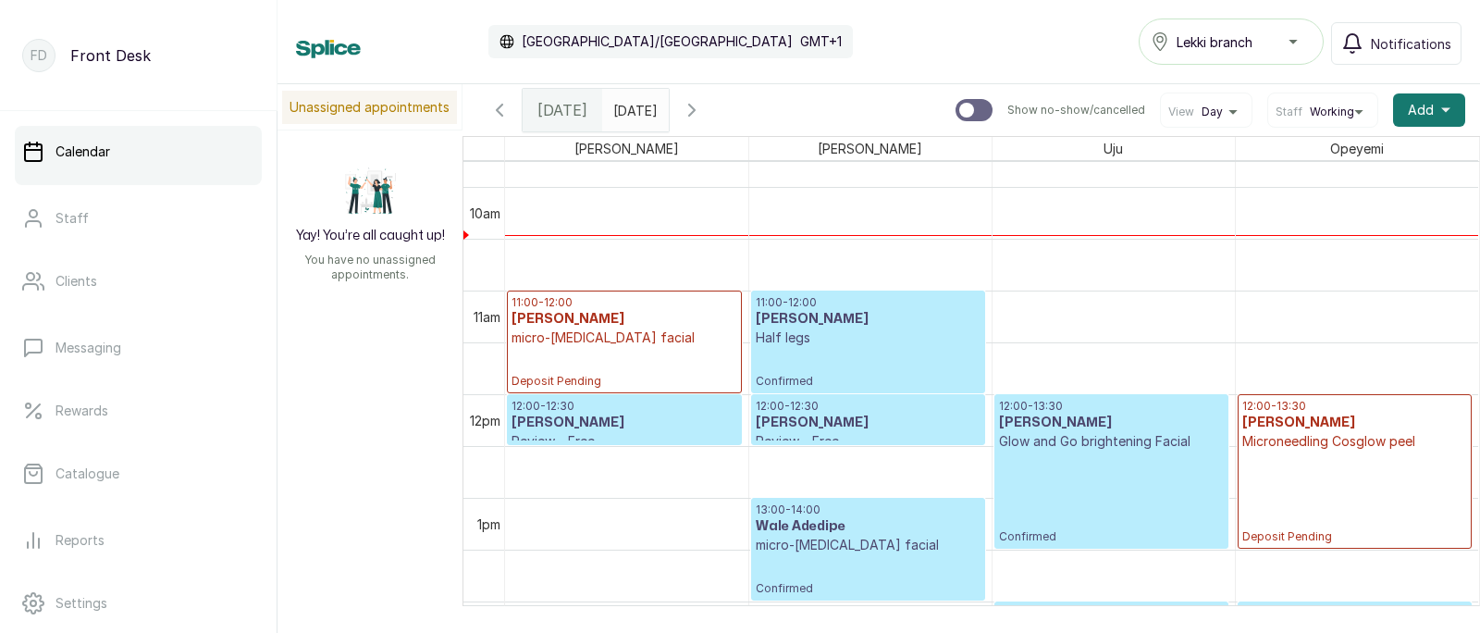
scroll to position [969, 0]
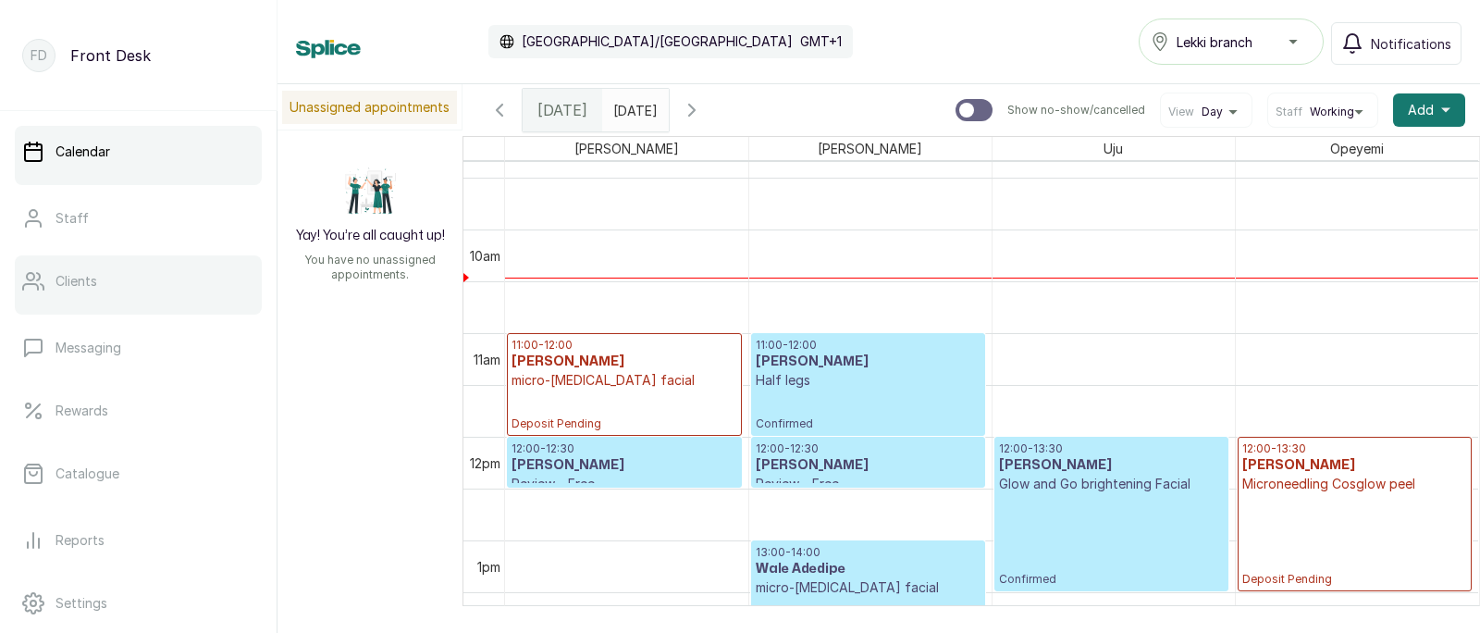
click at [93, 295] on link "Clients" at bounding box center [138, 281] width 247 height 52
